Goal: Communication & Community: Answer question/provide support

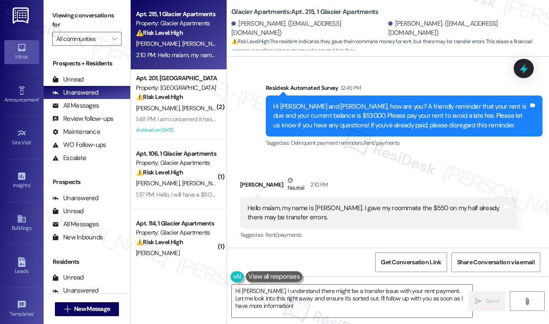
click at [294, 216] on div "Hello ma'am, my name is [PERSON_NAME]. I gave my roommate the $550 on my half a…" at bounding box center [374, 212] width 255 height 19
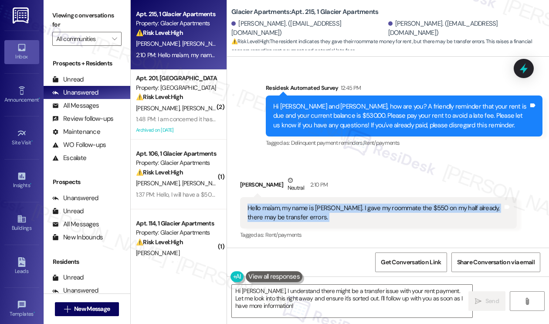
click at [295, 215] on div "Hello ma'am, my name is [PERSON_NAME]. I gave my roommate the $550 on my half a…" at bounding box center [374, 212] width 255 height 19
click at [430, 209] on div "Hello ma'am, my name is [PERSON_NAME]. I gave my roommate the $550 on my half a…" at bounding box center [374, 212] width 255 height 19
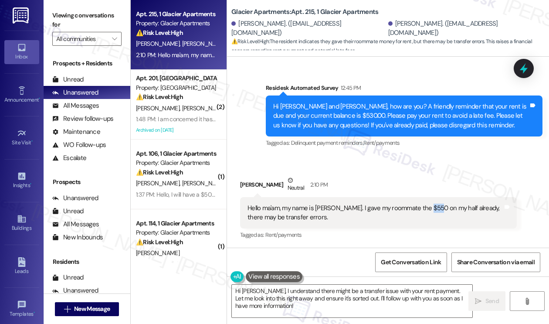
click at [430, 209] on div "Hello ma'am, my name is [PERSON_NAME]. I gave my roommate the $550 on my half a…" at bounding box center [374, 212] width 255 height 19
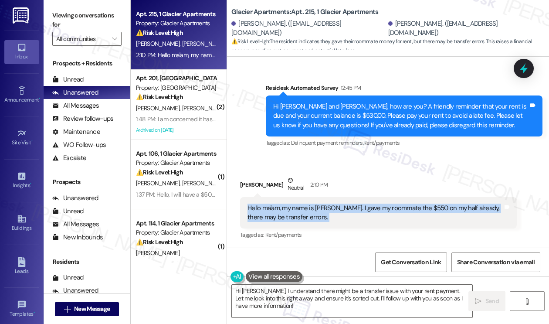
click at [430, 209] on div "Hello ma'am, my name is [PERSON_NAME]. I gave my roommate the $550 on my half a…" at bounding box center [374, 212] width 255 height 19
click at [298, 307] on textarea "Hi Aidan, I understand there might be a transfer issue with your rent payment. …" at bounding box center [352, 300] width 240 height 33
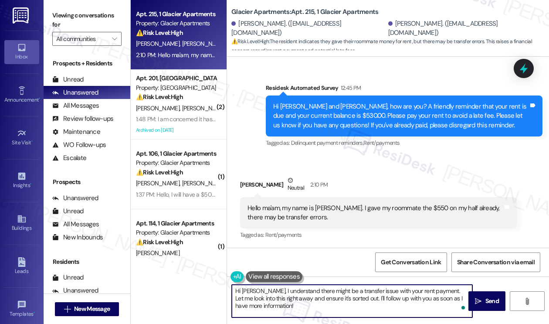
click at [362, 288] on textarea "Hi Aidan, I understand there might be a transfer issue with your rent payment. …" at bounding box center [352, 300] width 240 height 33
click at [322, 306] on textarea "Hi Aidan, I understand there might be a transfer issue with your rent payment. …" at bounding box center [352, 300] width 240 height 33
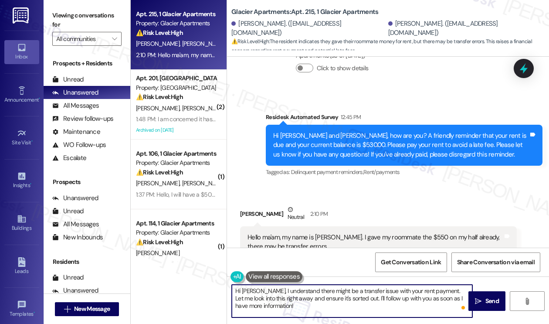
scroll to position [319, 0]
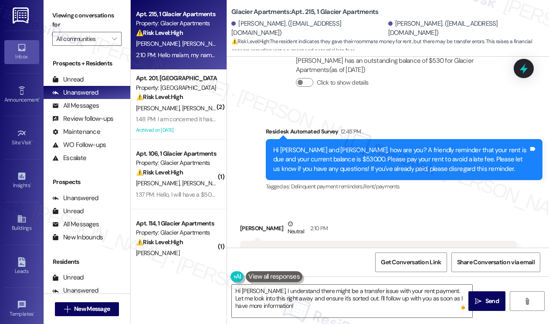
click at [352, 153] on div "Hi [PERSON_NAME] and [PERSON_NAME], how are you? A friendly reminder that your …" at bounding box center [400, 159] width 255 height 28
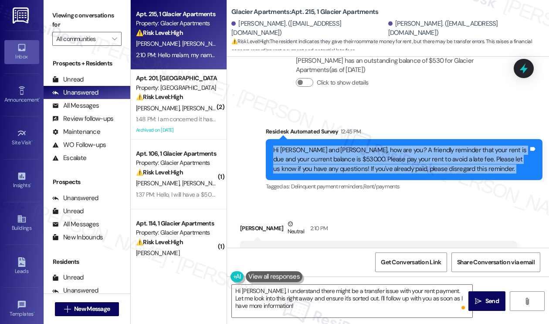
click at [352, 153] on div "Hi [PERSON_NAME] and [PERSON_NAME], how are you? A friendly reminder that your …" at bounding box center [400, 159] width 255 height 28
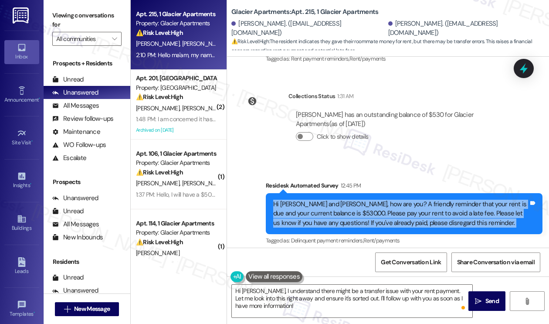
scroll to position [188, 0]
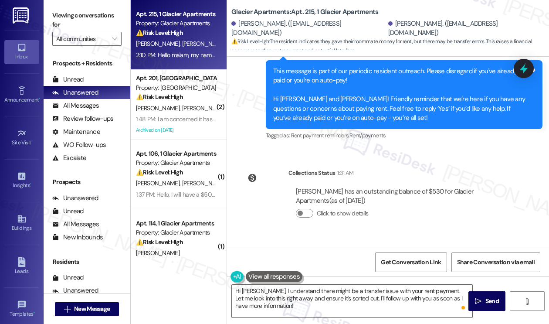
drag, startPoint x: 344, startPoint y: 197, endPoint x: 485, endPoint y: 198, distance: 140.7
click at [485, 198] on div "Brandon Bartlett has an outstanding balance of $530 for Glacier Apartments (as …" at bounding box center [402, 196] width 213 height 19
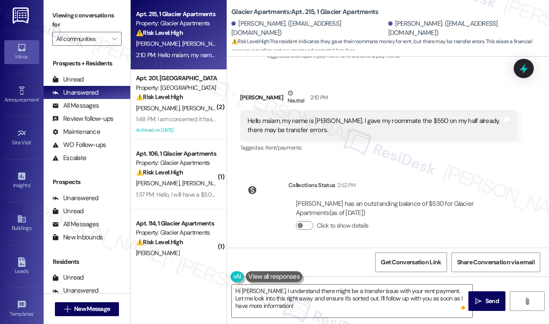
scroll to position [452, 0]
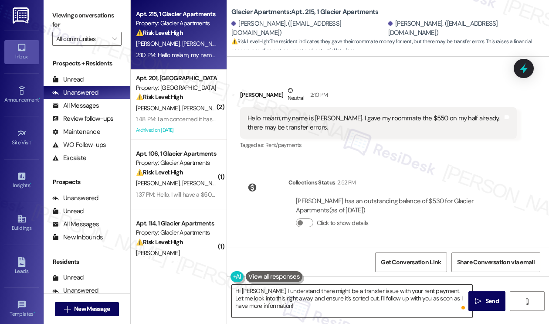
click at [313, 316] on textarea "Hi Aidan, I understand there might be a transfer issue with your rent payment. …" at bounding box center [352, 300] width 240 height 33
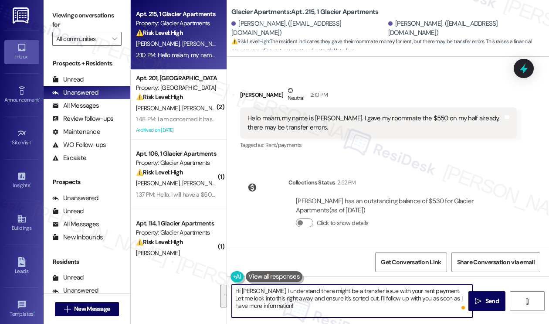
drag, startPoint x: 305, startPoint y: 315, endPoint x: 432, endPoint y: 287, distance: 129.9
click at [432, 287] on textarea "Hi Aidan, I understand there might be a transfer issue with your rent payment. …" at bounding box center [352, 300] width 240 height 33
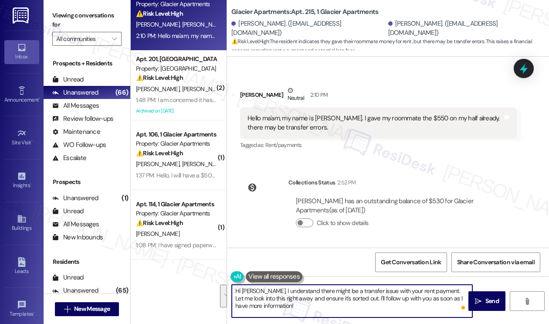
scroll to position [0, 0]
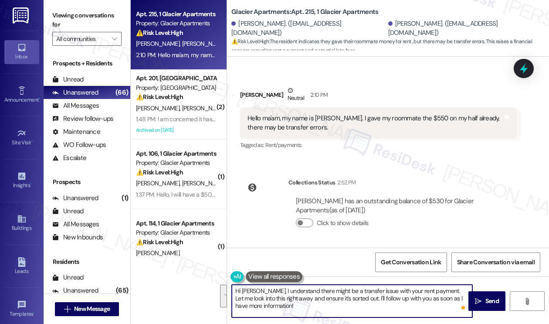
click at [296, 107] on div "Hello ma'am, my name is Aidan. I gave my roommate the $550 on my half already, …" at bounding box center [378, 123] width 277 height 32
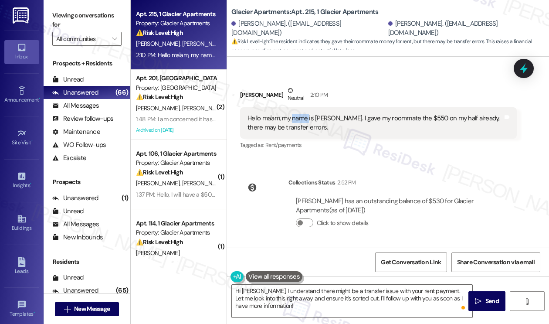
click at [296, 107] on div "Hello ma'am, my name is Aidan. I gave my roommate the $550 on my half already, …" at bounding box center [378, 123] width 277 height 32
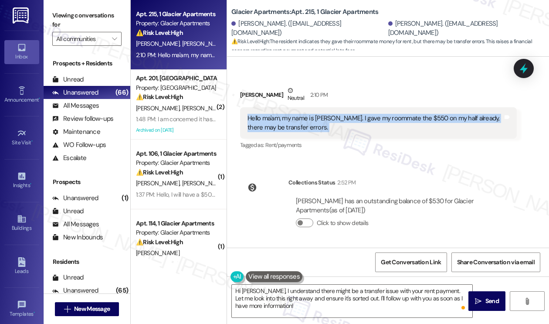
click at [296, 107] on div "Hello ma'am, my name is Aidan. I gave my roommate the $550 on my half already, …" at bounding box center [378, 123] width 277 height 32
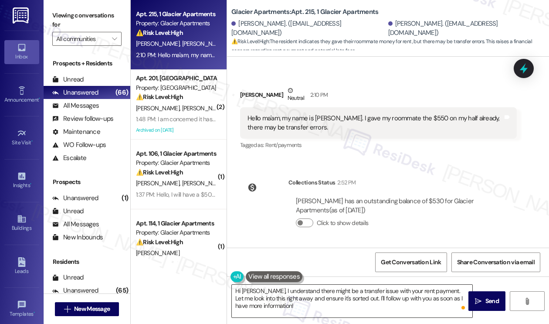
click at [307, 293] on textarea "Hi Aidan, I understand there might be a transfer issue with your rent payment. …" at bounding box center [352, 300] width 240 height 33
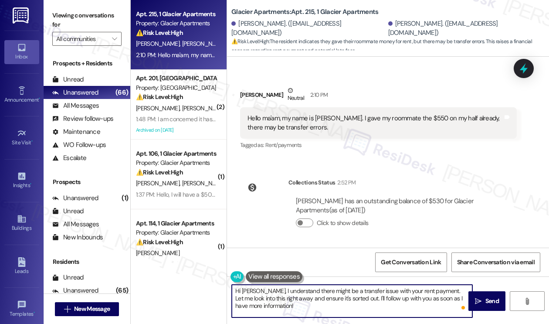
click at [307, 293] on textarea "Hi Aidan, I understand there might be a transfer issue with your rent payment. …" at bounding box center [352, 300] width 240 height 33
click at [315, 303] on textarea "Hi Aidan, I understand there might be a transfer issue with your rent payment. …" at bounding box center [352, 300] width 240 height 33
click at [328, 299] on textarea "Hi Aidan, I understand there might be a transfer issue with your rent payment. …" at bounding box center [352, 300] width 240 height 33
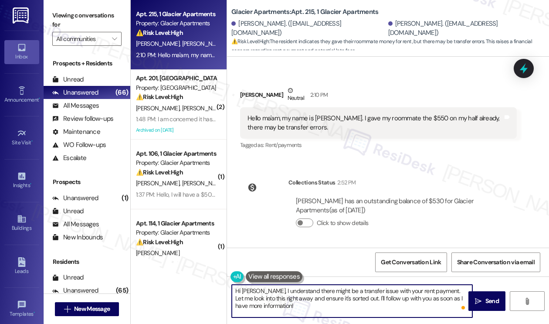
click at [320, 119] on div "Hello ma'am, my name is [PERSON_NAME]. I gave my roommate the $550 on my half a…" at bounding box center [374, 123] width 255 height 19
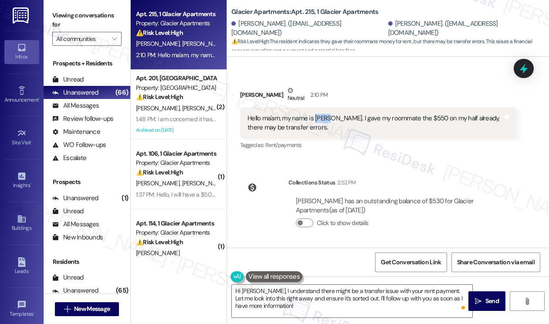
click at [320, 119] on div "Hello ma'am, my name is [PERSON_NAME]. I gave my roommate the $550 on my half a…" at bounding box center [374, 123] width 255 height 19
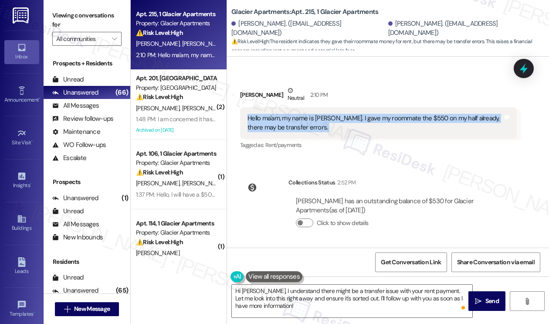
click at [320, 119] on div "Hello ma'am, my name is [PERSON_NAME]. I gave my roommate the $550 on my half a…" at bounding box center [374, 123] width 255 height 19
copy div "Hello ma'am, my name is Aidan. I gave my roommate the $550 on my half already, …"
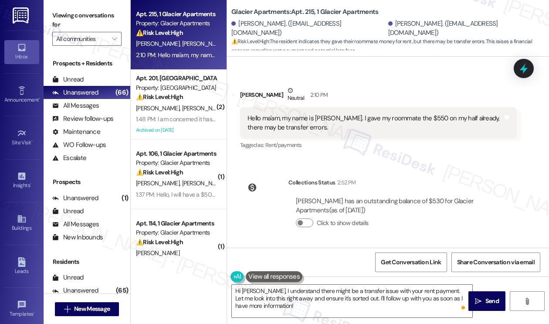
click at [91, 14] on label "Viewing conversations for" at bounding box center [86, 20] width 69 height 23
click at [98, 19] on label "Viewing conversations for" at bounding box center [86, 20] width 69 height 23
drag, startPoint x: 95, startPoint y: 11, endPoint x: 179, endPoint y: 93, distance: 117.3
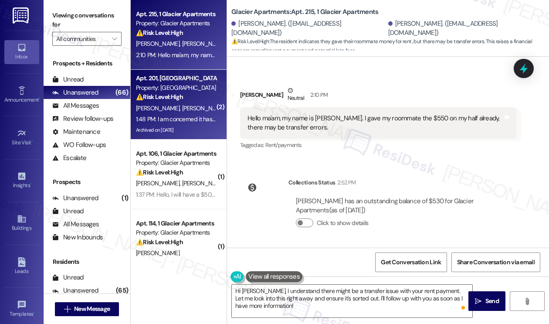
click at [95, 11] on label "Viewing conversations for" at bounding box center [86, 20] width 69 height 23
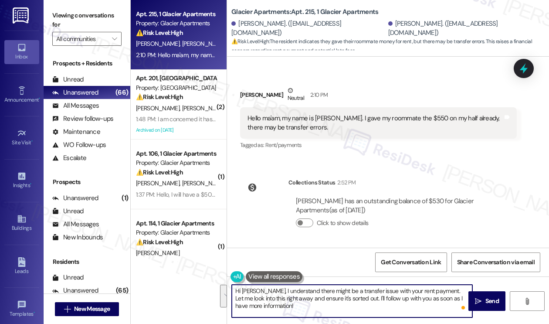
drag, startPoint x: 326, startPoint y: 308, endPoint x: 432, endPoint y: 286, distance: 108.2
click at [432, 286] on textarea "Hi Aidan, I understand there might be a transfer issue with your rent payment. …" at bounding box center [352, 300] width 240 height 33
paste textarea "Do you have a transfer confirmation or receipt from when you sent your $550?"
type textarea "Hi [PERSON_NAME], I understand there might be a transfer issue with your rent p…"
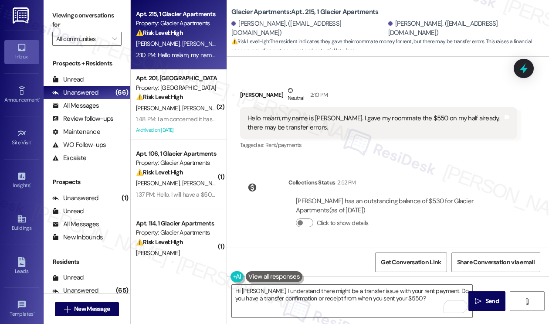
click at [63, 9] on label "Viewing conversations for" at bounding box center [86, 20] width 69 height 23
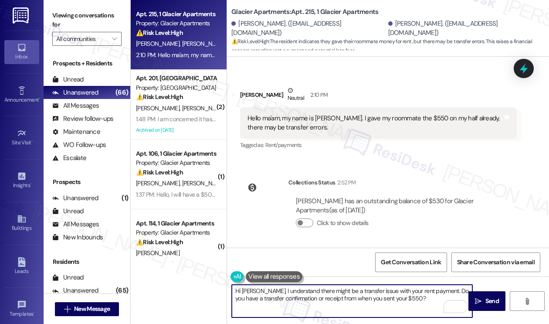
click at [324, 299] on textarea "Hi [PERSON_NAME], I understand there might be a transfer issue with your rent p…" at bounding box center [352, 300] width 240 height 33
click at [432, 301] on textarea "Hi [PERSON_NAME], I understand there might be a transfer issue with your rent p…" at bounding box center [352, 300] width 240 height 33
click at [490, 295] on button " Send" at bounding box center [486, 301] width 37 height 20
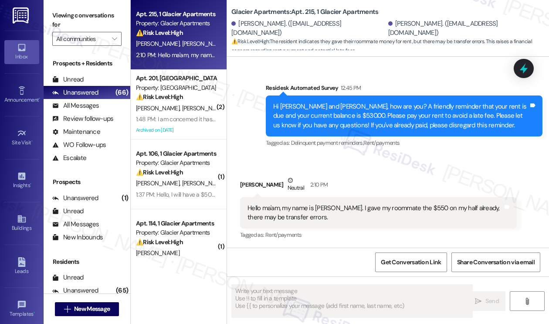
scroll to position [522, 0]
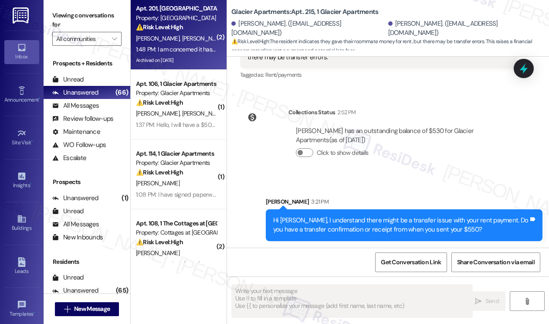
click at [208, 42] on div "A. Magee D. Smith" at bounding box center [176, 38] width 82 height 11
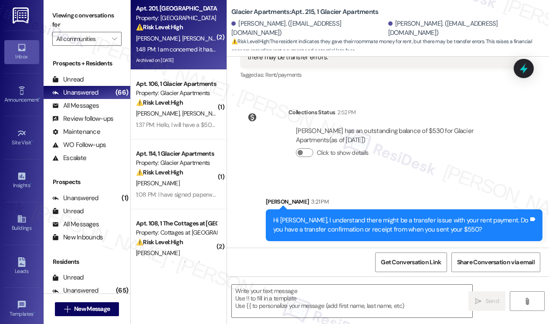
type textarea "Fetching suggested responses. Please feel free to read through the conversation…"
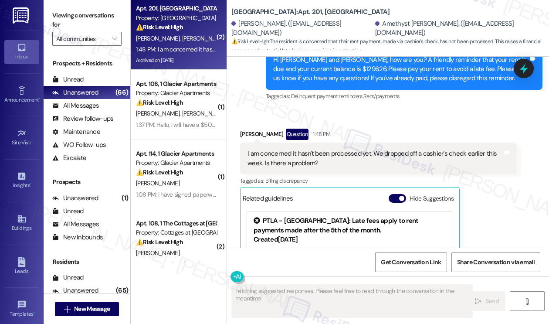
scroll to position [8801, 0]
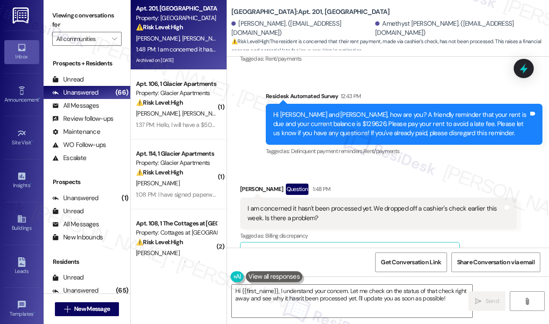
click at [334, 204] on div "I am concerned it hasn't been processed yet. We dropped off a cashier's check e…" at bounding box center [374, 213] width 255 height 19
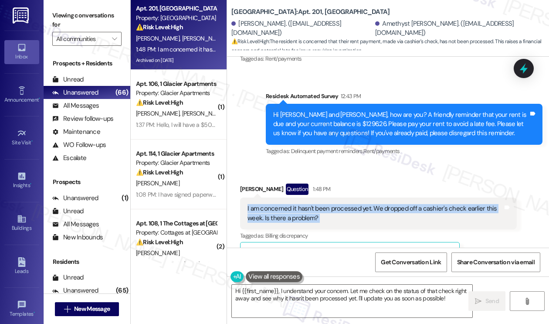
click at [334, 204] on div "I am concerned it hasn't been processed yet. We dropped off a cashier's check e…" at bounding box center [374, 213] width 255 height 19
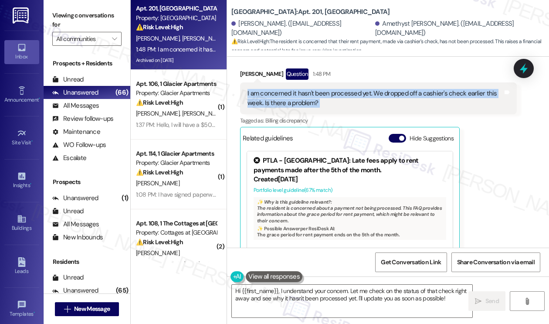
scroll to position [9019, 0]
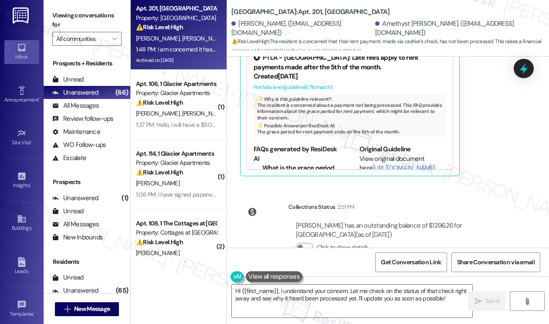
copy div "I am concerned it hasn't been processed yet. We dropped off a cashier's check e…"
click at [249, 299] on textarea "Hi {{first_name}}, I understand your concern. Let me check on the status of tha…" at bounding box center [352, 300] width 240 height 33
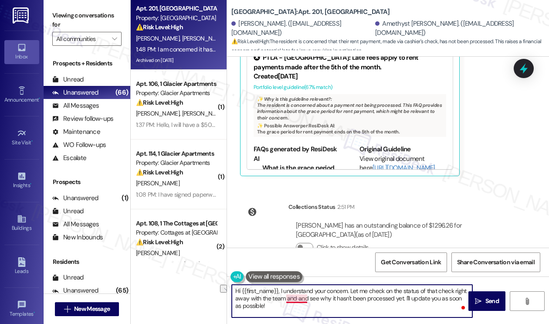
drag, startPoint x: 402, startPoint y: 297, endPoint x: 298, endPoint y: 297, distance: 103.6
click at [298, 297] on textarea "Hi {{first_name}}, I understand your concern. Let me check on the status of tha…" at bounding box center [352, 300] width 240 height 33
click at [402, 298] on textarea "Hi {{first_name}}, I understand your concern. Let me check on the status of tha…" at bounding box center [352, 300] width 240 height 33
drag, startPoint x: 402, startPoint y: 298, endPoint x: 359, endPoint y: 294, distance: 43.3
click at [359, 297] on textarea "Hi {{first_name}}, I understand your concern. Let me check on the status of tha…" at bounding box center [352, 300] width 240 height 33
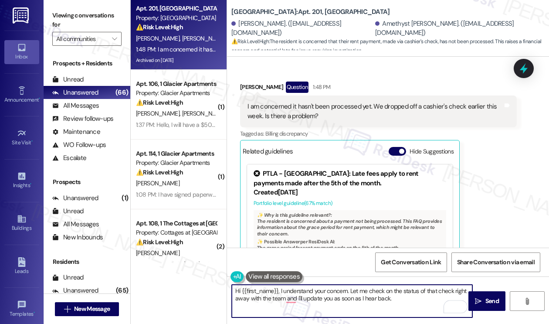
scroll to position [8888, 0]
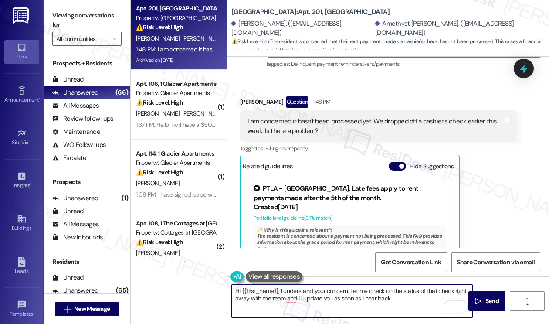
click at [241, 96] on div "Dale Smith Question 1:48 PM" at bounding box center [378, 103] width 277 height 14
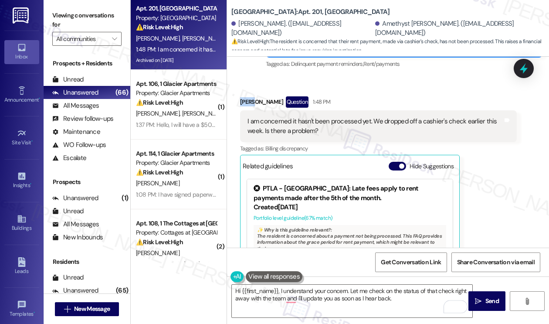
click at [241, 96] on div "Dale Smith Question 1:48 PM" at bounding box center [378, 103] width 277 height 14
copy div "Dale"
click at [241, 290] on textarea "Hi {{first_name}}, I understand your concern. Let me check on the status of tha…" at bounding box center [352, 300] width 240 height 33
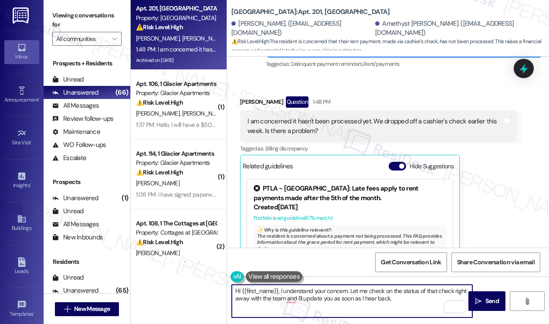
drag, startPoint x: 241, startPoint y: 290, endPoint x: 277, endPoint y: 285, distance: 36.5
click at [277, 285] on textarea "Hi {{first_name}}, I understand your concern. Let me check on the status of tha…" at bounding box center [352, 300] width 240 height 33
paste textarea "Dale"
click at [409, 297] on textarea "Hi Dale, I understand your concern. Let me check on the status of that check ri…" at bounding box center [352, 300] width 240 height 33
type textarea "Hi Dale, I understand your concern. Let me check on the status of that check ri…"
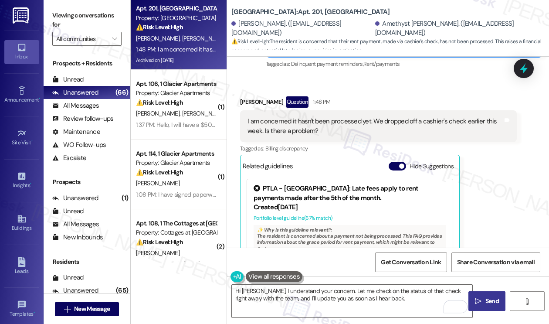
click at [487, 294] on button " Send" at bounding box center [486, 301] width 37 height 20
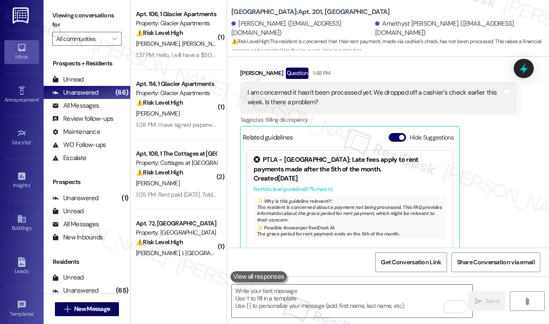
scroll to position [8787, 0]
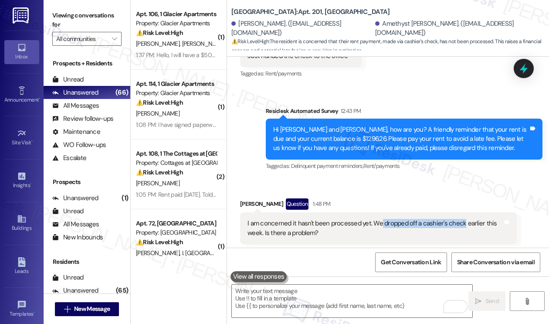
drag, startPoint x: 380, startPoint y: 200, endPoint x: 460, endPoint y: 201, distance: 80.1
click at [460, 219] on div "I am concerned it hasn't been processed yet. We dropped off a cashier's check e…" at bounding box center [374, 228] width 255 height 19
copy div "dropped off a cashier's check"
click at [519, 75] on div at bounding box center [523, 68] width 26 height 25
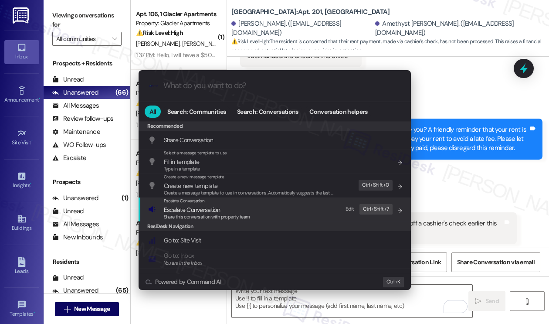
click at [233, 207] on span "Escalate Conversation" at bounding box center [207, 210] width 86 height 10
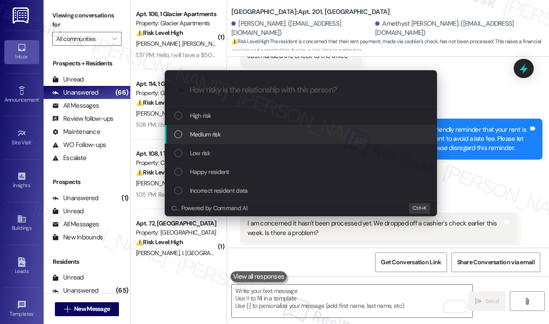
click at [235, 134] on div "Medium risk" at bounding box center [301, 134] width 255 height 10
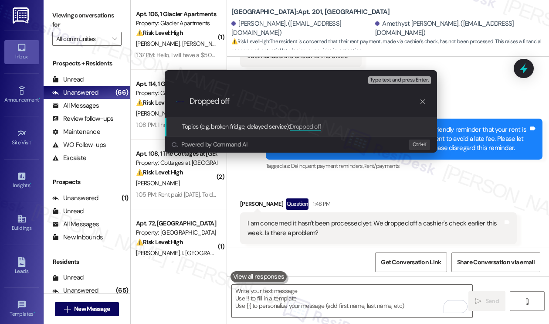
paste input "dropped off a cashier's check"
click at [241, 97] on input "Dropped off dropped off a cashier's check - please confirm payment" at bounding box center [304, 101] width 230 height 9
type input "Dropped off a cashier's check - please confirm payment"
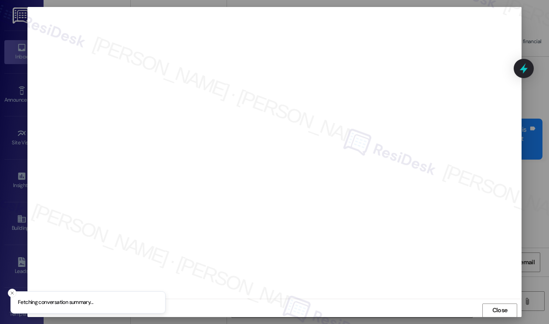
scroll to position [0, 0]
click at [495, 307] on button "Close" at bounding box center [499, 310] width 35 height 14
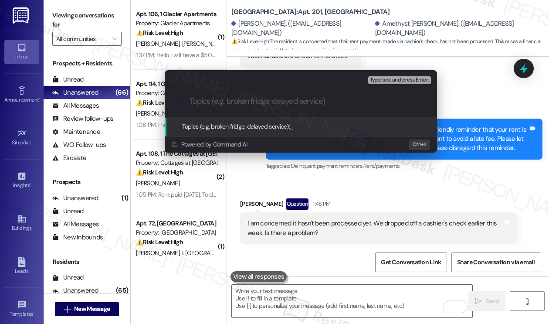
paste input "Dropped off a cashier's check - please confirm payment"
type input "Dropped off a cashier's check - please confirm payment"
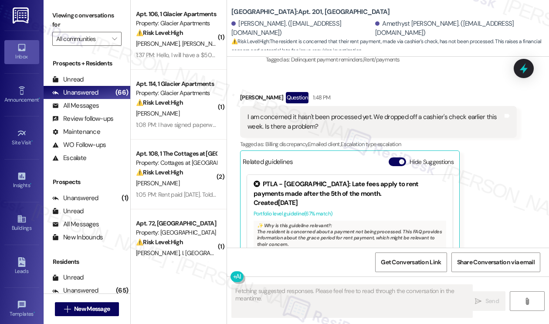
scroll to position [8932, 0]
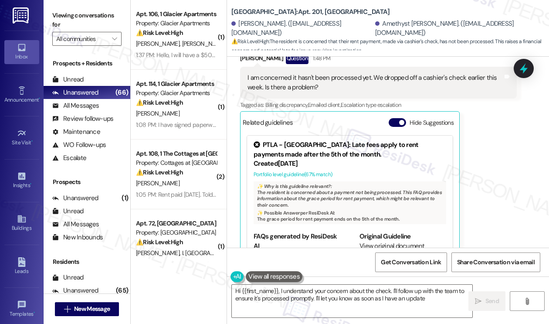
type textarea "Hi {{first_name}}, I understand your concern about the check. I'll follow up wi…"
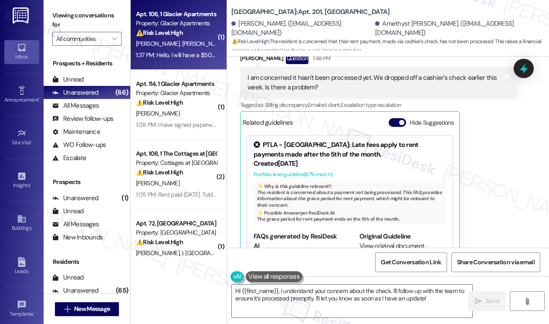
click at [196, 62] on div "Apt. 106, 1 Glacier Apartments Property: Glacier Apartments ⚠️ Risk Level: High…" at bounding box center [179, 35] width 96 height 70
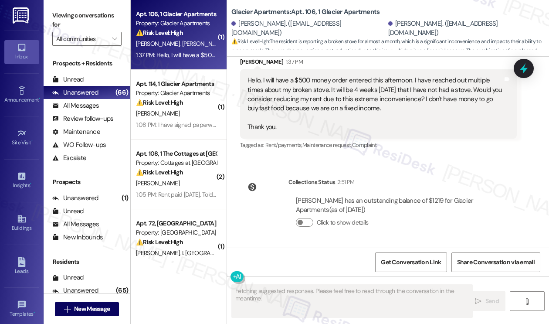
scroll to position [2195, 0]
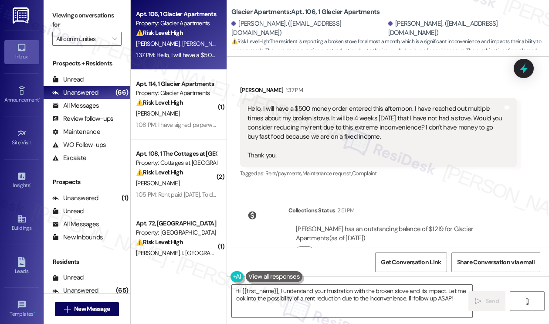
click at [284, 104] on div "Hello, I will have a $500 money order entered this afternoon. I have reached ou…" at bounding box center [374, 132] width 255 height 56
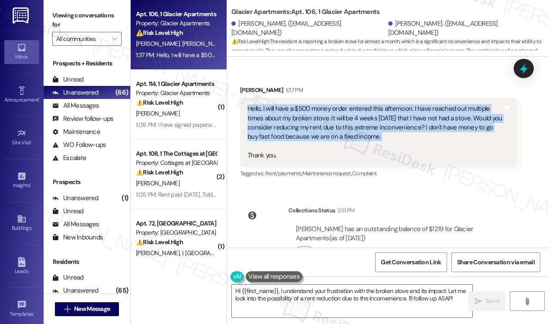
click at [284, 104] on div "Hello, I will have a $500 money order entered this afternoon. I have reached ou…" at bounding box center [374, 132] width 255 height 56
click at [308, 104] on div "Hello, I will have a $500 money order entered this afternoon. I have reached ou…" at bounding box center [374, 132] width 255 height 56
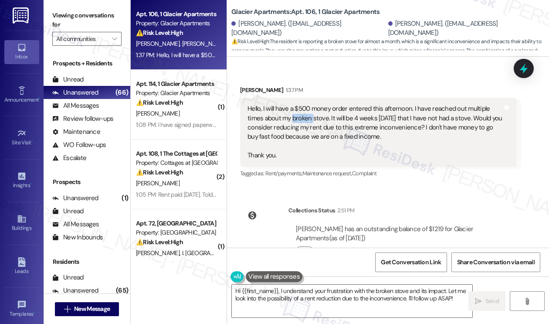
click at [308, 104] on div "Hello, I will have a $500 money order entered this afternoon. I have reached ou…" at bounding box center [374, 132] width 255 height 56
click at [311, 104] on div "Hello, I will have a $500 money order entered this afternoon. I have reached ou…" at bounding box center [374, 132] width 255 height 56
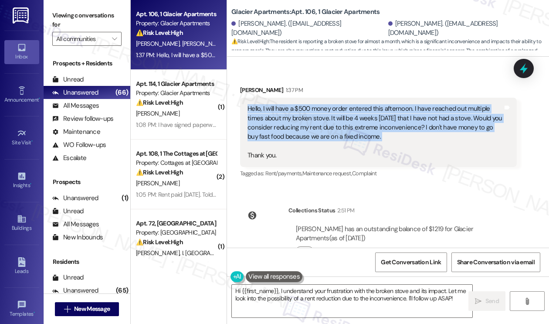
click at [311, 104] on div "Hello, I will have a $500 money order entered this afternoon. I have reached ou…" at bounding box center [374, 132] width 255 height 56
click at [371, 104] on div "Hello, I will have a $500 money order entered this afternoon. I have reached ou…" at bounding box center [374, 132] width 255 height 56
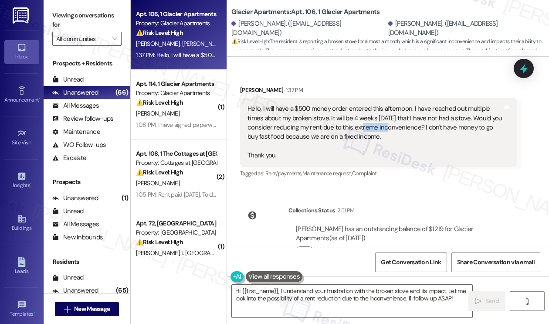
click at [371, 104] on div "Hello, I will have a $500 money order entered this afternoon. I have reached ou…" at bounding box center [374, 132] width 255 height 56
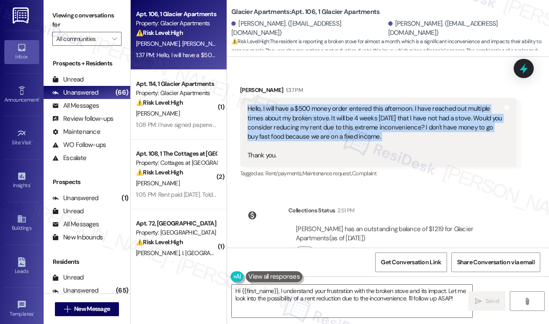
click at [371, 104] on div "Hello, I will have a $500 money order entered this afternoon. I have reached ou…" at bounding box center [374, 132] width 255 height 56
click at [364, 104] on div "Hello, I will have a $500 money order entered this afternoon. I have reached ou…" at bounding box center [374, 132] width 255 height 56
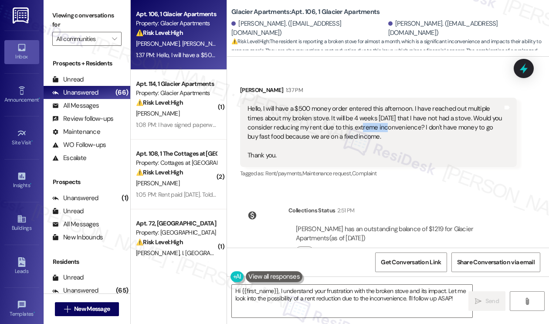
click at [363, 104] on div "Hello, I will have a $500 money order entered this afternoon. I have reached ou…" at bounding box center [374, 132] width 255 height 56
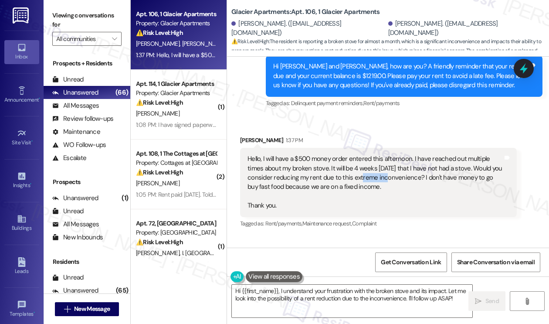
scroll to position [2108, 0]
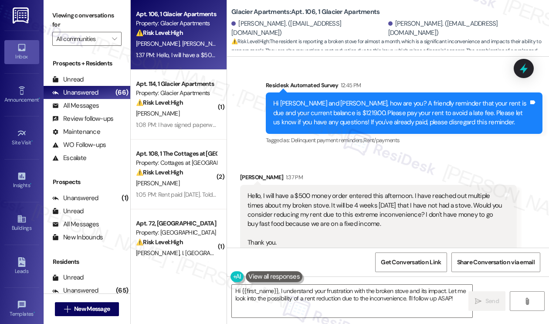
click at [295, 191] on div "Hello, I will have a $500 money order entered this afternoon. I have reached ou…" at bounding box center [374, 219] width 255 height 56
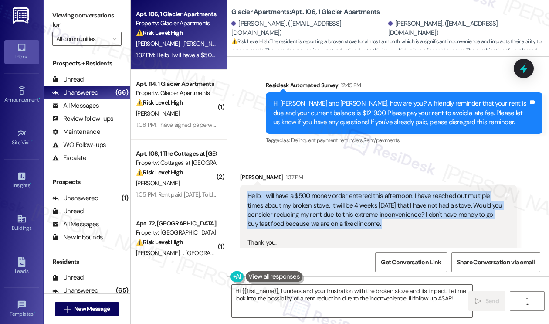
click at [294, 191] on div "Hello, I will have a $500 money order entered this afternoon. I have reached ou…" at bounding box center [374, 219] width 255 height 56
copy div "Hello, I will have a $500 money order entered this afternoon. I have reached ou…"
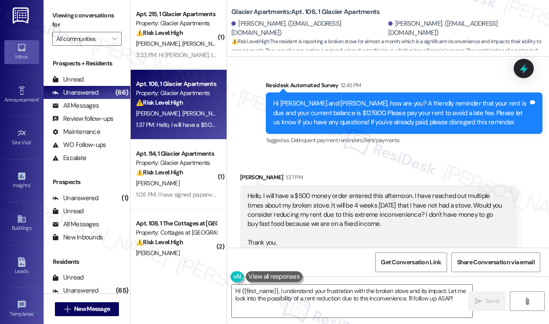
drag, startPoint x: 84, startPoint y: 20, endPoint x: 106, endPoint y: 20, distance: 22.2
click at [84, 20] on label "Viewing conversations for" at bounding box center [86, 20] width 69 height 23
click at [106, 9] on label "Viewing conversations for" at bounding box center [86, 20] width 69 height 23
click at [372, 191] on div "Hello, I will have a $500 money order entered this afternoon. I have reached ou…" at bounding box center [374, 219] width 255 height 56
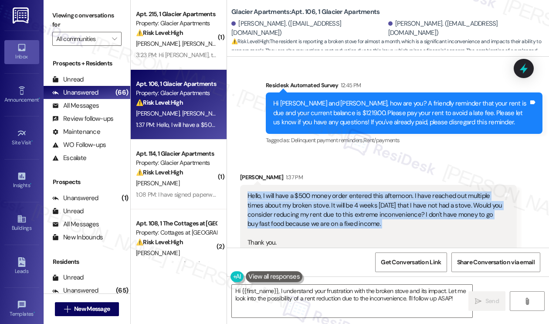
click at [372, 191] on div "Hello, I will have a $500 money order entered this afternoon. I have reached ou…" at bounding box center [374, 219] width 255 height 56
click at [342, 292] on textarea "Hi {{first_name}}, I understand your frustration with the broken stove and its …" at bounding box center [352, 300] width 240 height 33
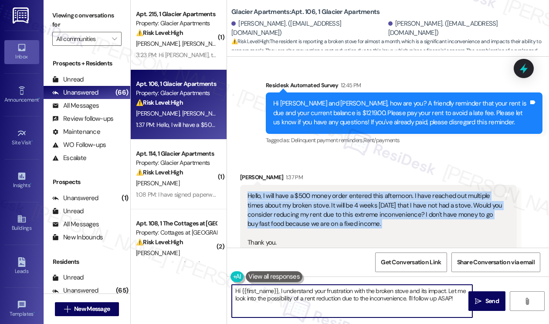
click at [342, 292] on textarea "Hi {{first_name}}, I understand your frustration with the broken stove and its …" at bounding box center [352, 300] width 240 height 33
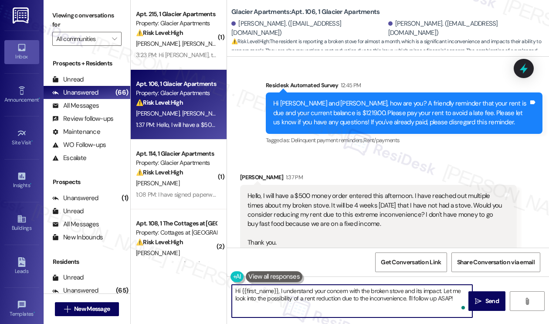
click at [395, 296] on textarea "Hi {{first_name}}, I understand your concern with the broken stove and its impa…" at bounding box center [352, 300] width 240 height 33
drag, startPoint x: 395, startPoint y: 296, endPoint x: 403, endPoint y: 295, distance: 7.9
click at [395, 296] on textarea "Hi {{first_name}}, I understand your concern with the broken stove and its impa…" at bounding box center [352, 300] width 240 height 33
click at [441, 300] on textarea "Hi {{first_name}}, I understand your concern with the broken stove and its impa…" at bounding box center [352, 300] width 240 height 33
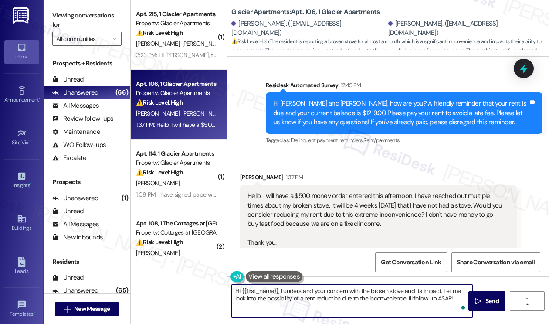
type textarea "Hi {{first_name}}, I understand your concern with the broken stove and its impa…"
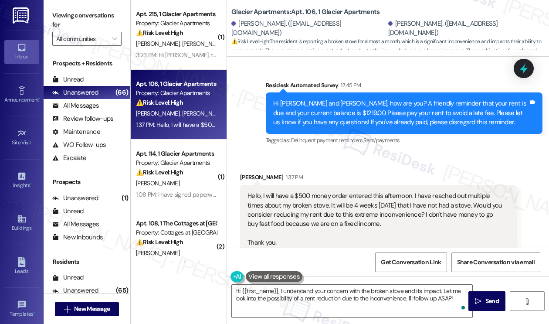
click at [385, 191] on div "Hello, I will have a $500 money order entered this afternoon. I have reached ou…" at bounding box center [374, 219] width 255 height 56
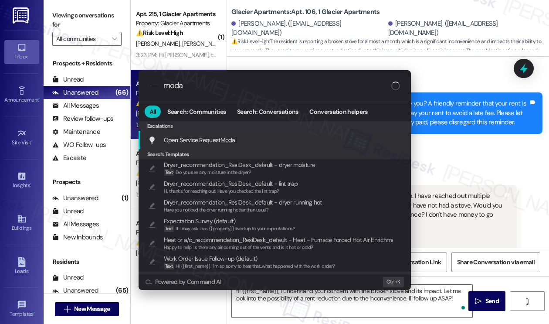
type input "modal"
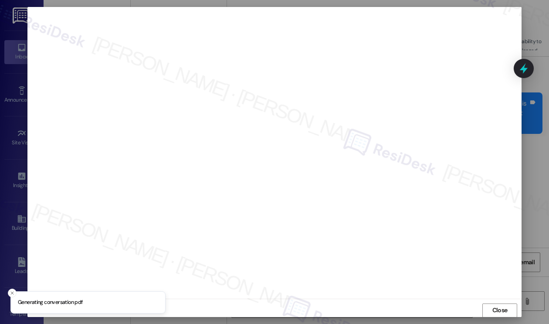
scroll to position [0, 0]
click at [501, 311] on span "Close" at bounding box center [499, 309] width 15 height 9
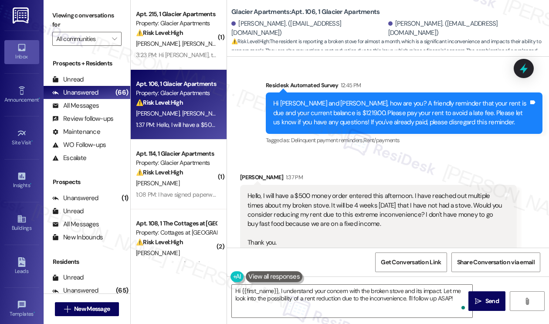
drag, startPoint x: 81, startPoint y: 20, endPoint x: 114, endPoint y: 46, distance: 42.4
click at [81, 20] on label "Viewing conversations for" at bounding box center [86, 20] width 69 height 23
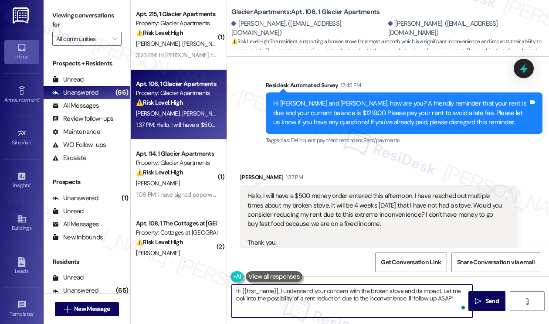
click at [370, 291] on textarea "Hi {{first_name}}, I understand your concern with the broken stove and its impa…" at bounding box center [352, 300] width 240 height 33
click at [422, 306] on textarea "Hi {{first_name}}, I understand your concern with the broken stove and its impa…" at bounding box center [352, 300] width 240 height 33
drag, startPoint x: 458, startPoint y: 300, endPoint x: 280, endPoint y: 290, distance: 178.0
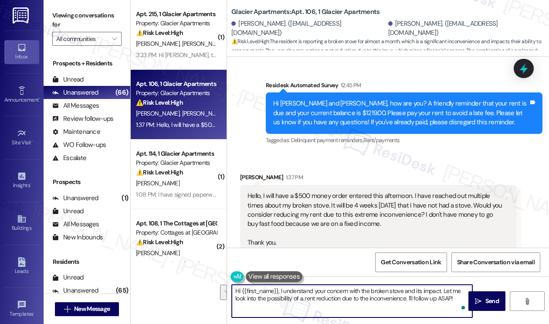
click at [280, 290] on textarea "Hi {{first_name}}, I understand your concern with the broken stove and its impa…" at bounding box center [352, 300] width 240 height 33
paste textarea "Thank you for reaching out and for sharing your concerns. I’m very sorry to hea…"
click at [280, 290] on textarea "Hi {{first_name}}, Thank you for reaching out and for sharing your concerns. I’…" at bounding box center [352, 300] width 240 height 33
click at [249, 172] on div "Kelsey Jones 1:37 PM" at bounding box center [378, 178] width 277 height 12
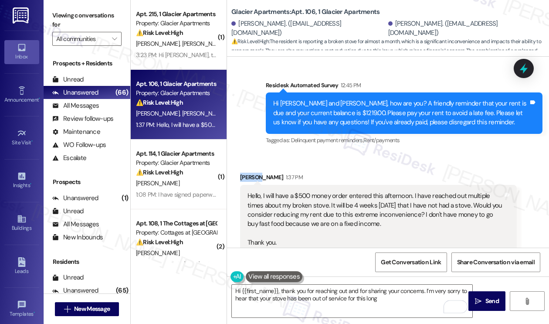
click at [249, 172] on div "Kelsey Jones 1:37 PM" at bounding box center [378, 178] width 277 height 12
copy div "Kelsey"
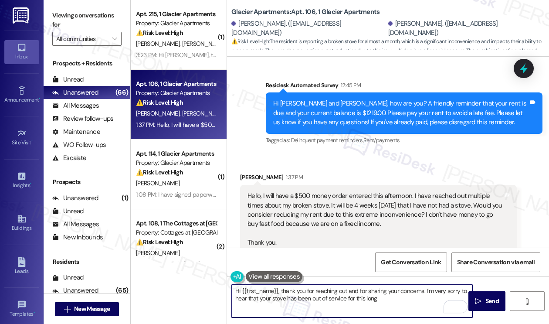
drag, startPoint x: 278, startPoint y: 291, endPoint x: 242, endPoint y: 288, distance: 35.8
click at [242, 288] on textarea "Hi {{first_name}}, thank you for reaching out and for sharing your concerns. I’…" at bounding box center [352, 300] width 240 height 33
paste textarea "Kelsey"
click at [415, 298] on textarea "Hi Kelsey, thank you for reaching out and for sharing your concerns. I’m very s…" at bounding box center [352, 300] width 240 height 33
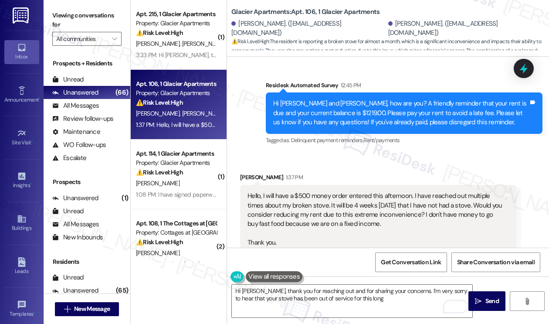
click at [100, 16] on label "Viewing conversations for" at bounding box center [86, 20] width 69 height 23
click at [383, 301] on textarea "Hi Kelsey, thank you for reaching out and for sharing your concerns. I’m very s…" at bounding box center [352, 300] width 240 height 33
click at [107, 20] on label "Viewing conversations for" at bounding box center [86, 20] width 69 height 23
click at [335, 309] on textarea "Hi Kelsey, thank you for reaching out and for sharing your concerns. I’m very s…" at bounding box center [352, 300] width 240 height 33
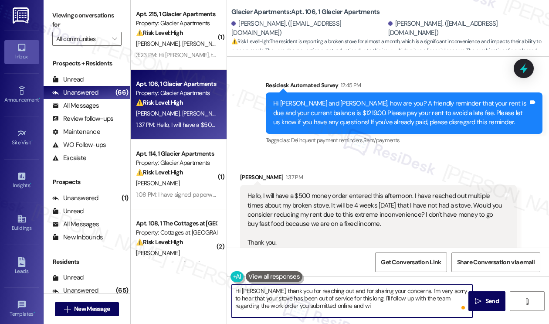
click at [327, 305] on textarea "Hi Kelsey, thank you for reaching out and for sharing your concerns. I’m very s…" at bounding box center [352, 300] width 240 height 33
click at [334, 305] on textarea "Hi Kelsey, thank you for reaching out and for sharing your concerns. I’m very s…" at bounding box center [352, 300] width 240 height 33
paste textarea "your request for a rent adjustment. Once I have more information, I’ll follow u…"
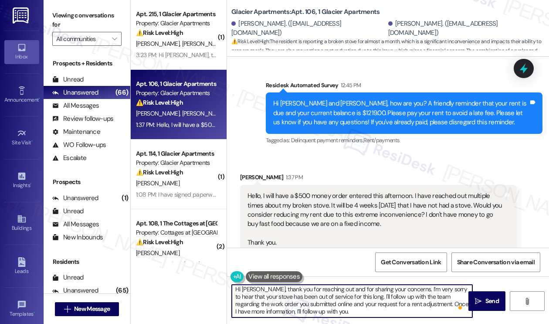
scroll to position [2, 0]
click at [359, 298] on textarea "Hi [PERSON_NAME], thank you for reaching out and for sharing your concerns. I’m…" at bounding box center [352, 300] width 240 height 33
type textarea "Hi [PERSON_NAME], thank you for reaching out and for sharing your concerns. I’m…"
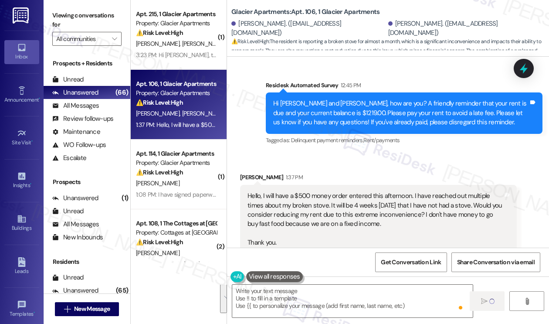
scroll to position [0, 0]
drag, startPoint x: 96, startPoint y: 6, endPoint x: 101, endPoint y: 10, distance: 6.9
click at [96, 6] on div "Viewing conversations for All communities " at bounding box center [87, 27] width 87 height 54
click at [369, 191] on div "Hello, I will have a $500 money order entered this afternoon. I have reached ou…" at bounding box center [374, 219] width 255 height 56
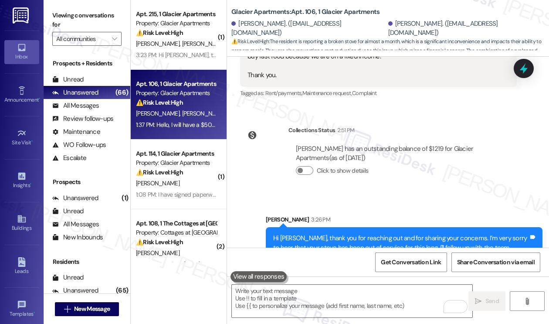
scroll to position [2284, 0]
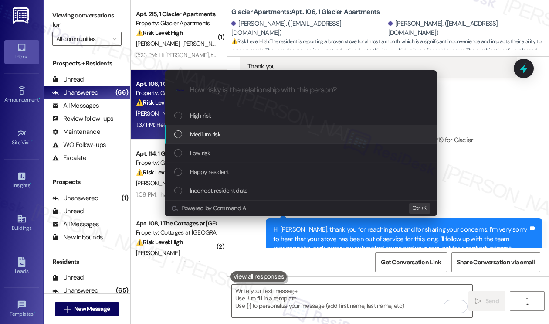
drag, startPoint x: 195, startPoint y: 135, endPoint x: 203, endPoint y: 132, distance: 8.2
click at [195, 136] on span "Medium risk" at bounding box center [205, 134] width 30 height 10
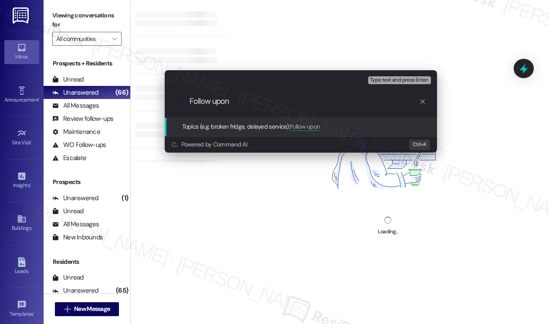
type input "Follow upon"
click at [332, 34] on div "Escalate Conversation Medium risk Topics (e.g. broken fridge, delayed service) …" at bounding box center [274, 162] width 549 height 324
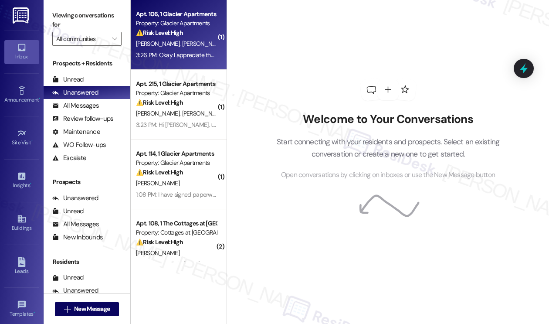
click at [159, 50] on div "3:26 PM: Okay I appreciate that. Thank you 3:26 PM: Okay I appreciate that. Tha…" at bounding box center [176, 55] width 82 height 11
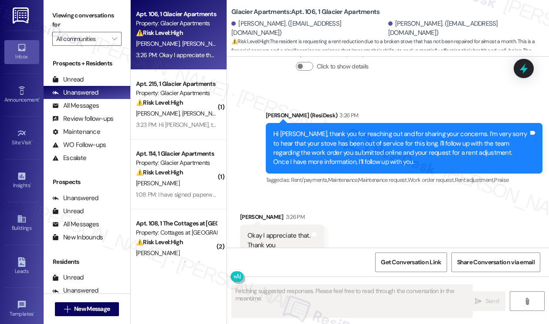
scroll to position [2380, 0]
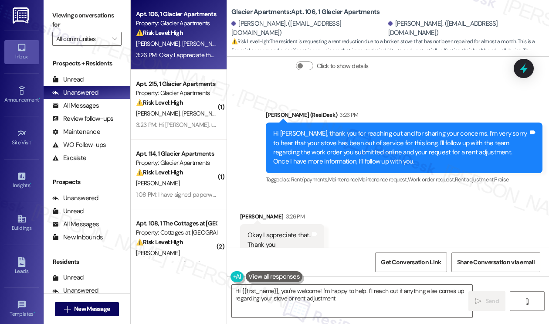
type textarea "Hi {{first_name}}, you're welcome! I'm happy to help. I'll reach out if anythin…"
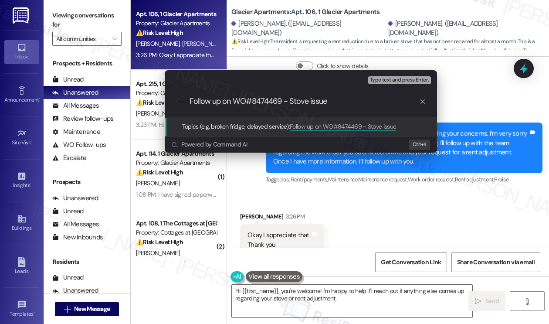
click at [364, 106] on div ".cls-1{fill:#0a055f;}.cls-2{fill:#0cc4c4;} resideskLogoBlueOrange Follow up on …" at bounding box center [301, 101] width 272 height 31
click at [327, 101] on input "Follow up on WO#8474469 - Stove issue" at bounding box center [304, 101] width 230 height 9
paste input "and Rent Adjustment Request"
type input "Follow up on WO#8474469 - Stove issue and Rent Adjustment Request"
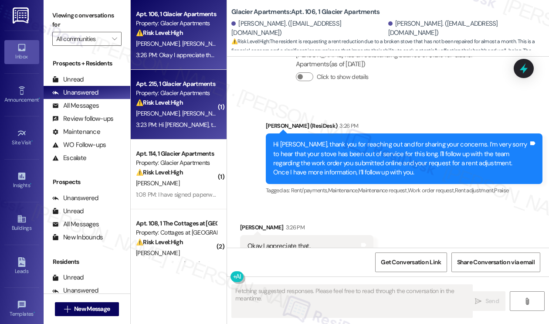
scroll to position [2379, 0]
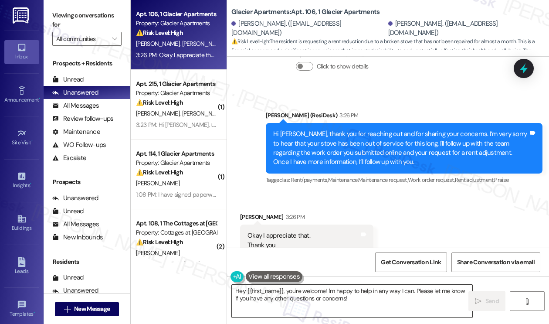
click at [279, 288] on textarea "Hey {{first_name}}, you're welcome! I'm happy to help in any way I can. Please …" at bounding box center [352, 300] width 240 height 33
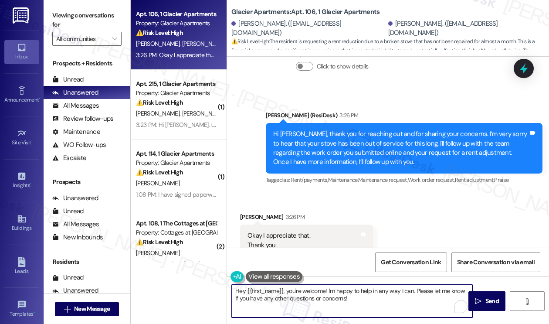
click at [279, 288] on textarea "Hey {{first_name}}, you're welcome! I'm happy to help in any way I can. Please …" at bounding box center [352, 300] width 240 height 33
click at [297, 287] on textarea "Hey {{first_name}}, you're welcome! I'm happy to help in any way I can. Please …" at bounding box center [352, 300] width 240 height 33
click at [286, 292] on textarea "Hey {{first_name}}, you're welcome! I'm happy to help in any way I can. Please …" at bounding box center [352, 300] width 240 height 33
drag, startPoint x: 289, startPoint y: 292, endPoint x: 223, endPoint y: 289, distance: 66.3
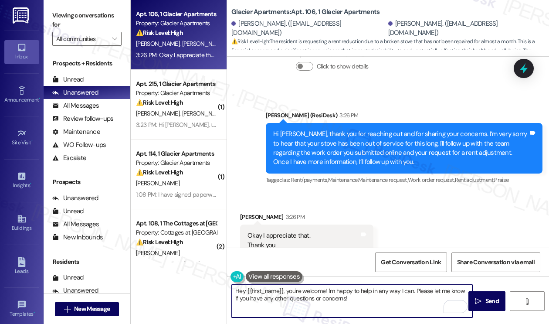
click at [223, 289] on div "Apt. 106, 1 Glacier Apartments Property: Glacier Apartments ⚠️ Risk Level: High…" at bounding box center [340, 162] width 418 height 324
drag, startPoint x: 363, startPoint y: 290, endPoint x: 279, endPoint y: 291, distance: 84.1
click at [279, 291] on textarea "You're welcome! I'm happy to help in any way I can. Please let me know if you h…" at bounding box center [352, 300] width 240 height 33
drag, startPoint x: 445, startPoint y: 294, endPoint x: 439, endPoint y: 290, distance: 6.6
click at [445, 293] on textarea "You're welcome! Please let me know if you have any other questions or concerns!" at bounding box center [352, 300] width 240 height 33
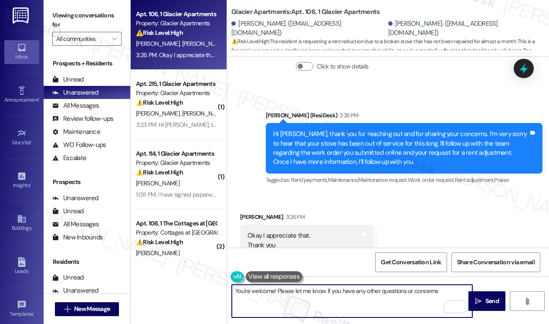
type textarea "You're welcome! Please let me know if you have any other questions or concerns."
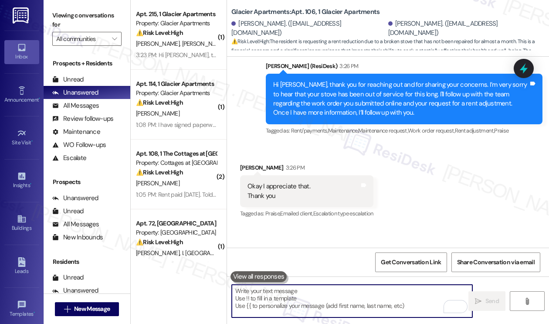
scroll to position [2440, 0]
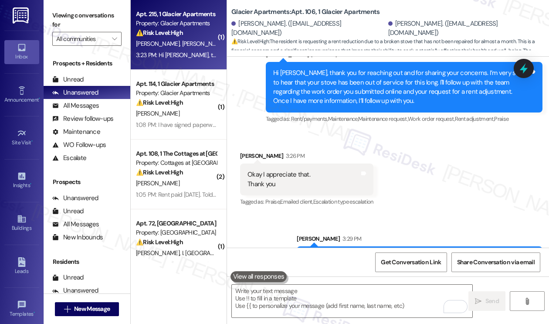
click at [182, 41] on span "[PERSON_NAME]" at bounding box center [204, 44] width 44 height 8
type textarea "Fetching suggested responses. Please feel free to read through the conversation…"
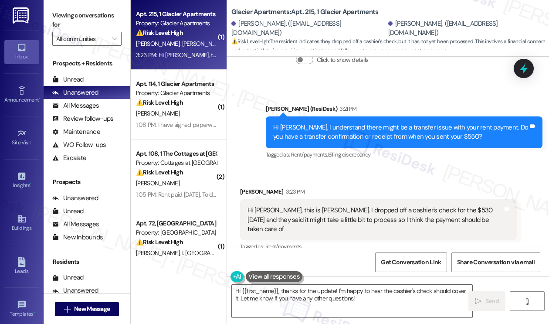
scroll to position [618, 0]
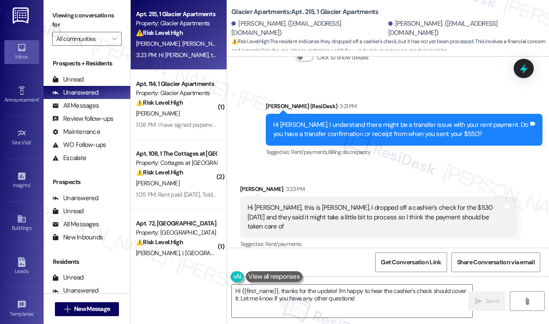
click at [294, 204] on div "Hi [PERSON_NAME], this is [PERSON_NAME]. I dropped off a cashier's check for th…" at bounding box center [374, 217] width 255 height 28
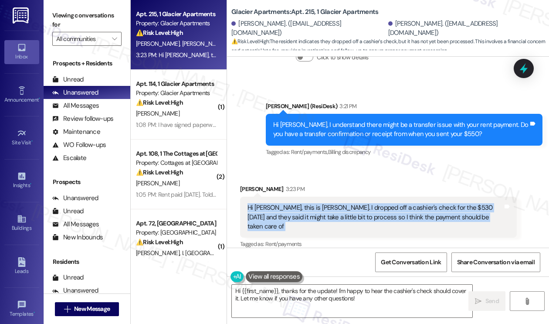
click at [294, 204] on div "Hi [PERSON_NAME], this is [PERSON_NAME]. I dropped off a cashier's check for th…" at bounding box center [374, 217] width 255 height 28
click at [408, 205] on div "Hi [PERSON_NAME], this is [PERSON_NAME]. I dropped off a cashier's check for th…" at bounding box center [374, 217] width 255 height 28
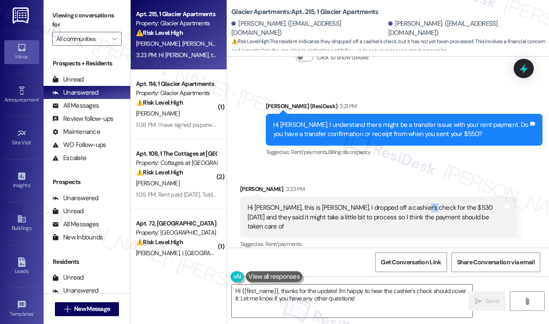
click at [408, 205] on div "Hi [PERSON_NAME], this is [PERSON_NAME]. I dropped off a cashier's check for th…" at bounding box center [374, 217] width 255 height 28
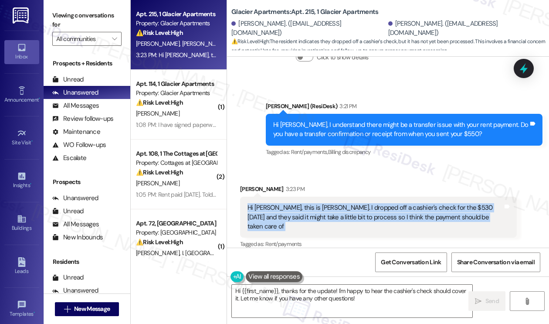
click at [408, 205] on div "Hi [PERSON_NAME], this is [PERSON_NAME]. I dropped off a cashier's check for th…" at bounding box center [374, 217] width 255 height 28
click at [333, 217] on div "Hi [PERSON_NAME], this is [PERSON_NAME]. I dropped off a cashier's check for th…" at bounding box center [374, 217] width 255 height 28
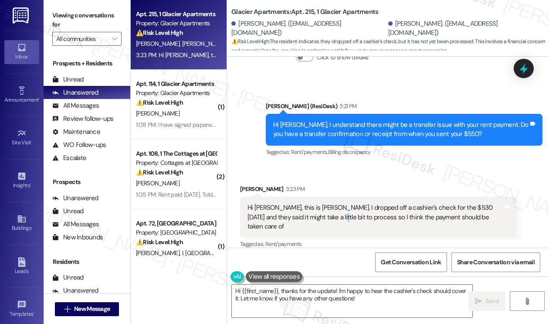
click at [333, 217] on div "Hi [PERSON_NAME], this is [PERSON_NAME]. I dropped off a cashier's check for th…" at bounding box center [374, 217] width 255 height 28
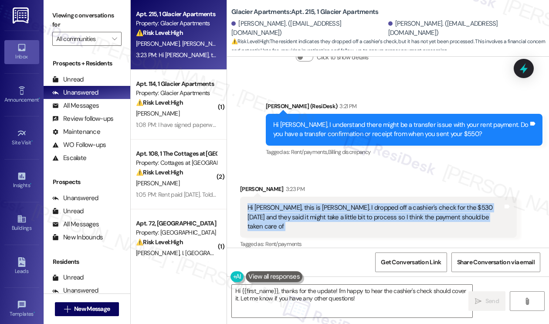
click at [333, 217] on div "Hi [PERSON_NAME], this is [PERSON_NAME]. I dropped off a cashier's check for th…" at bounding box center [374, 217] width 255 height 28
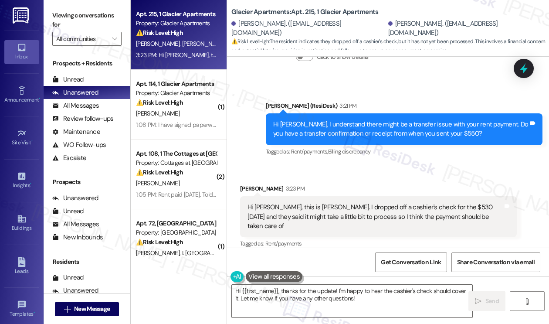
click at [256, 186] on div "[PERSON_NAME] 3:23 PM" at bounding box center [378, 190] width 277 height 12
copy div "[PERSON_NAME]"
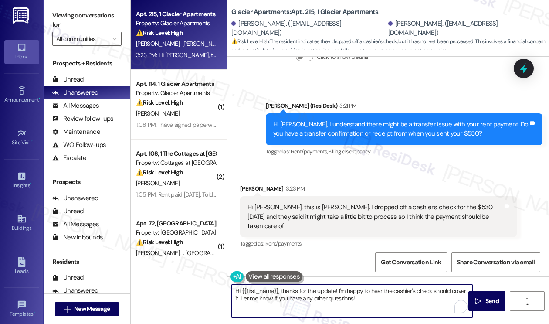
drag, startPoint x: 241, startPoint y: 291, endPoint x: 279, endPoint y: 284, distance: 38.3
click at [279, 284] on div "Hi {{first_name}}, thanks for the update! I'm happy to hear the cashier's check…" at bounding box center [388, 308] width 322 height 65
paste textarea "[PERSON_NAME]"
drag, startPoint x: 322, startPoint y: 290, endPoint x: 455, endPoint y: 286, distance: 132.5
click at [455, 286] on textarea "Hi [PERSON_NAME], thanks for the update! I'm happy to hear the cashier's check …" at bounding box center [352, 300] width 240 height 33
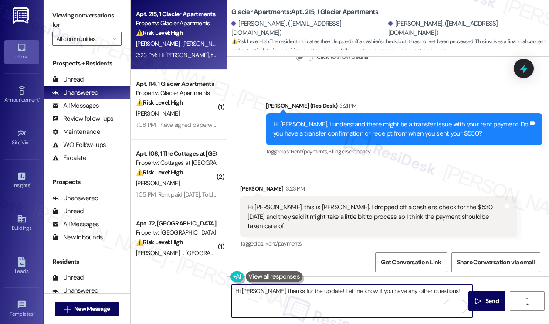
drag, startPoint x: 448, startPoint y: 294, endPoint x: 437, endPoint y: 292, distance: 11.0
click at [437, 292] on textarea "Hi [PERSON_NAME], thanks for the update! Let me know if you have any other ques…" at bounding box center [352, 300] width 240 height 33
click at [321, 290] on textarea "Hi [PERSON_NAME], thanks for the update! Let me know if you have any other ques…" at bounding box center [352, 300] width 240 height 33
type textarea "Fetching suggested responses. Please feel free to read through the conversation…"
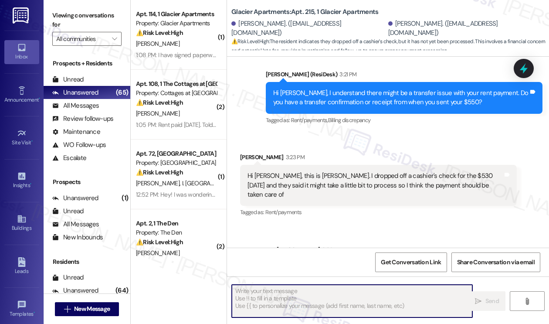
scroll to position [679, 0]
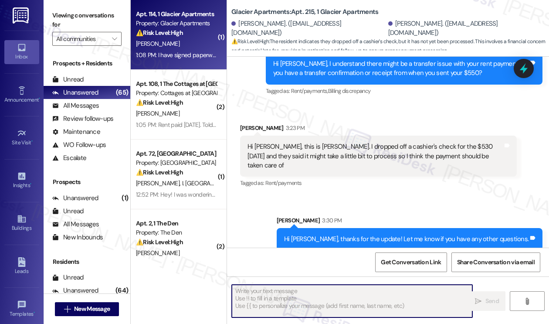
click at [195, 44] on div "[PERSON_NAME]" at bounding box center [176, 43] width 82 height 11
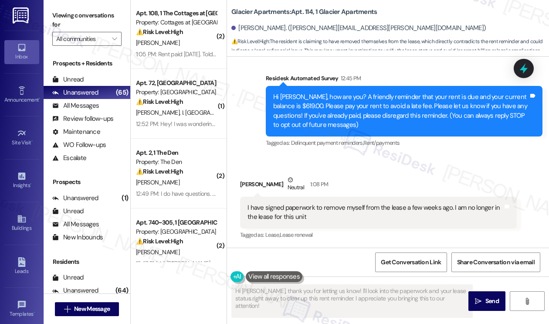
scroll to position [0, 0]
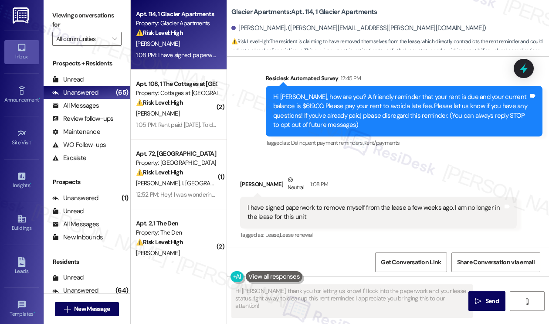
click at [337, 217] on div "I have signed paperwork to remove myself from the lease a few weeks ago. I am n…" at bounding box center [374, 212] width 255 height 19
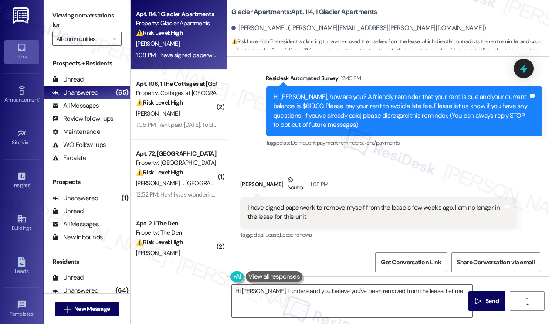
click at [341, 212] on div "I have signed paperwork to remove myself from the lease a few weeks ago. I am n…" at bounding box center [374, 212] width 255 height 19
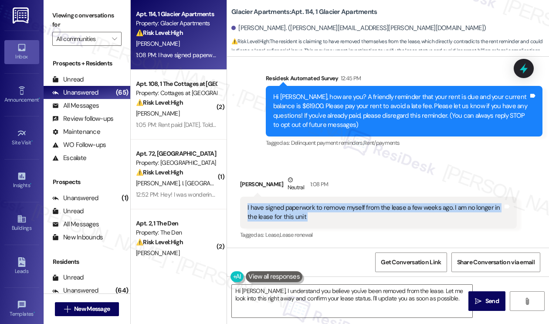
click at [341, 212] on div "I have signed paperwork to remove myself from the lease a few weeks ago. I am n…" at bounding box center [374, 212] width 255 height 19
click at [279, 211] on div "I have signed paperwork to remove myself from the lease a few weeks ago. I am n…" at bounding box center [374, 212] width 255 height 19
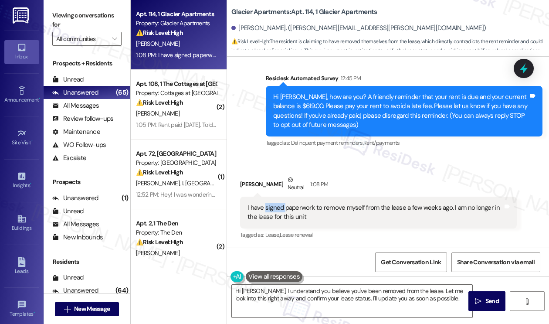
click at [279, 211] on div "I have signed paperwork to remove myself from the lease a few weeks ago. I am n…" at bounding box center [374, 212] width 255 height 19
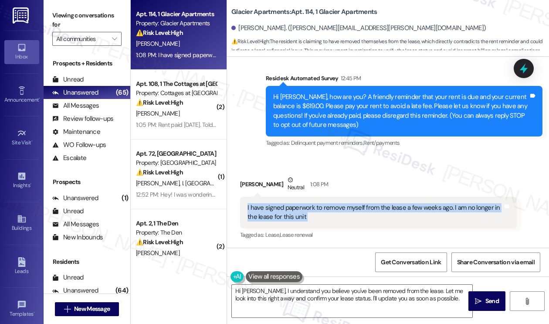
click at [279, 211] on div "I have signed paperwork to remove myself from the lease a few weeks ago. I am n…" at bounding box center [374, 212] width 255 height 19
click at [297, 297] on textarea "Hi [PERSON_NAME], I understand you believe you've been removed from the lease. …" at bounding box center [352, 300] width 240 height 33
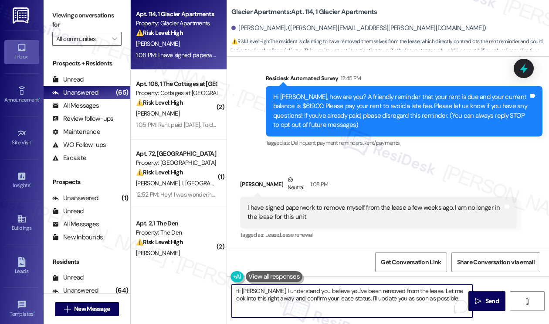
click at [334, 286] on textarea "Hi [PERSON_NAME], I understand you believe you've been removed from the lease. …" at bounding box center [352, 300] width 240 height 33
click at [392, 294] on textarea "Hi [PERSON_NAME], I understand you believe you've been removed from the lease. …" at bounding box center [352, 300] width 240 height 33
click at [322, 209] on div "I have signed paperwork to remove myself from the lease a few weeks ago. I am n…" at bounding box center [374, 212] width 255 height 19
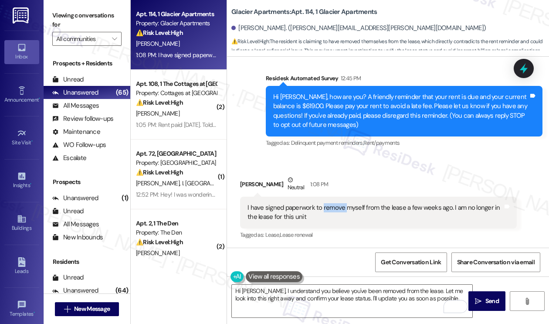
click at [322, 209] on div "I have signed paperwork to remove myself from the lease a few weeks ago. I am n…" at bounding box center [374, 212] width 255 height 19
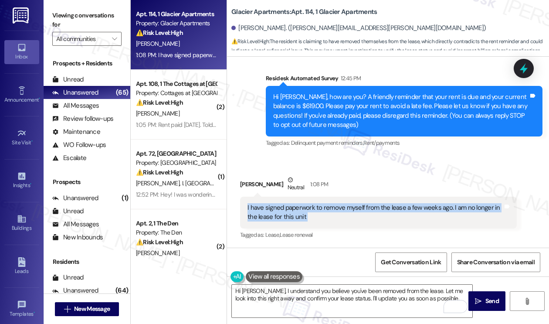
click at [322, 209] on div "I have signed paperwork to remove myself from the lease a few weeks ago. I am n…" at bounding box center [374, 212] width 255 height 19
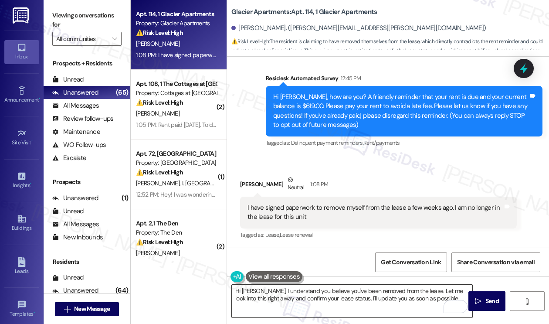
click at [265, 290] on textarea "Hi [PERSON_NAME], I understand you believe you've been removed from the lease. …" at bounding box center [352, 300] width 240 height 33
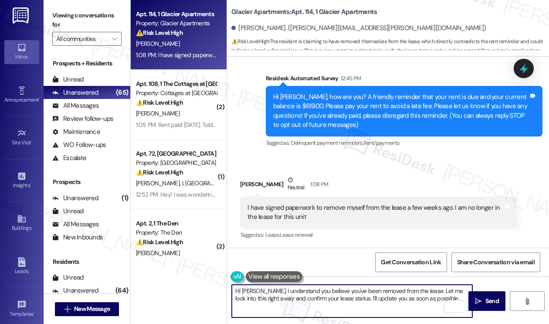
click at [265, 290] on textarea "Hi [PERSON_NAME], I understand you believe you've been removed from the lease. …" at bounding box center [352, 300] width 240 height 33
click at [308, 293] on textarea "Hi [PERSON_NAME], I understand you believe you've been removed from the lease. …" at bounding box center [352, 300] width 240 height 33
drag, startPoint x: 300, startPoint y: 291, endPoint x: 320, endPoint y: 287, distance: 20.8
click at [320, 287] on textarea "Hi [PERSON_NAME], I understand you believe you've been removed from the lease. …" at bounding box center [352, 300] width 240 height 33
click at [322, 287] on textarea "Hi [PERSON_NAME], I understand you believe you've been removed from the lease. …" at bounding box center [352, 300] width 240 height 33
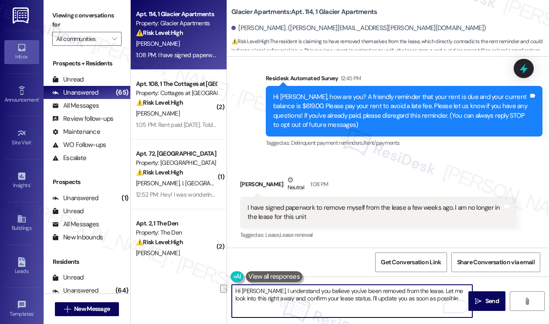
drag, startPoint x: 319, startPoint y: 290, endPoint x: 311, endPoint y: 284, distance: 9.9
click at [291, 290] on textarea "Hi [PERSON_NAME], I understand you believe you've been removed from the lease. …" at bounding box center [352, 300] width 240 height 33
drag, startPoint x: 383, startPoint y: 292, endPoint x: 398, endPoint y: 298, distance: 16.4
click at [398, 298] on textarea "Hi [PERSON_NAME], I understand you've been removed from the lease. Let me look …" at bounding box center [352, 300] width 240 height 33
drag, startPoint x: 322, startPoint y: 288, endPoint x: 298, endPoint y: 291, distance: 23.7
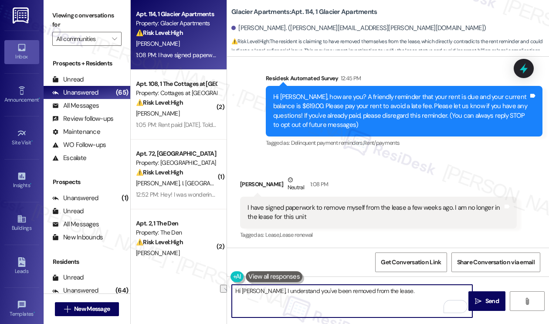
click at [298, 291] on textarea "Hi [PERSON_NAME], I understand you've been removed from the lease." at bounding box center [352, 300] width 240 height 33
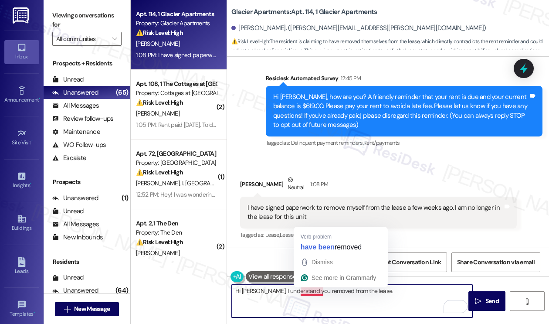
click at [327, 288] on textarea "Hi [PERSON_NAME], I understand you removed from the lease." at bounding box center [352, 300] width 240 height 33
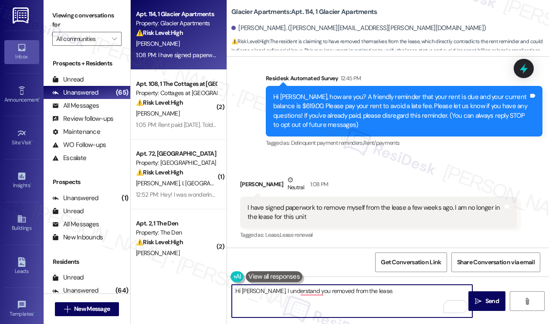
click at [326, 288] on textarea "Hi [PERSON_NAME], I understand you removed from the lease." at bounding box center [352, 300] width 240 height 33
click at [326, 289] on textarea "Hi [PERSON_NAME], I understand you removed from the lease." at bounding box center [352, 300] width 240 height 33
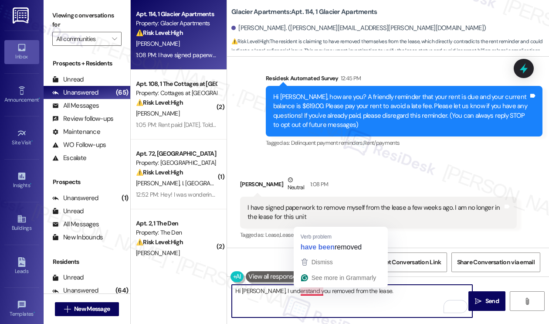
click at [324, 289] on textarea "Hi [PERSON_NAME], I understand you removed from the lease." at bounding box center [352, 300] width 240 height 33
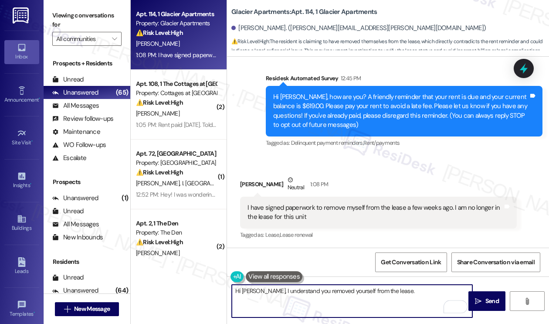
click at [399, 292] on textarea "Hi [PERSON_NAME], I understand you removed yourself from the lease." at bounding box center [352, 300] width 240 height 33
type textarea "Hi [PERSON_NAME], I understand you believe you've been removed from the lease. …"
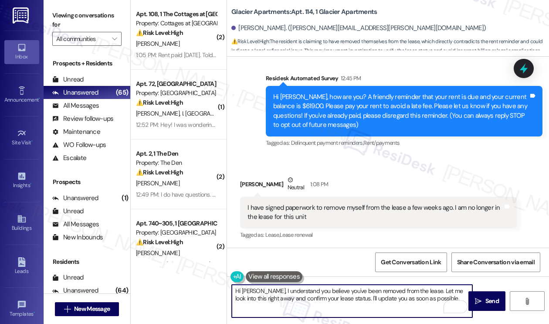
scroll to position [220, 0]
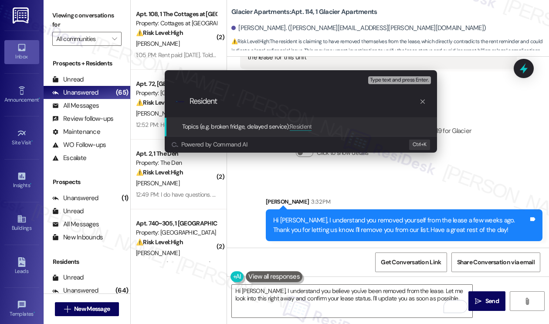
click at [294, 105] on input "Resident" at bounding box center [304, 101] width 230 height 9
click at [446, 81] on div "Escalate Conversation Low risk Topics (e.g. broken fridge, delayed service) Any…" at bounding box center [301, 110] width 294 height 99
click at [347, 108] on div ".cls-1{fill:#0a055f;}.cls-2{fill:#0cc4c4;} resideskLogoBlueOrange Resident" at bounding box center [301, 101] width 272 height 31
click at [479, 107] on div "Escalate Conversation Low risk Topics (e.g. broken fridge, delayed service) Any…" at bounding box center [274, 162] width 549 height 324
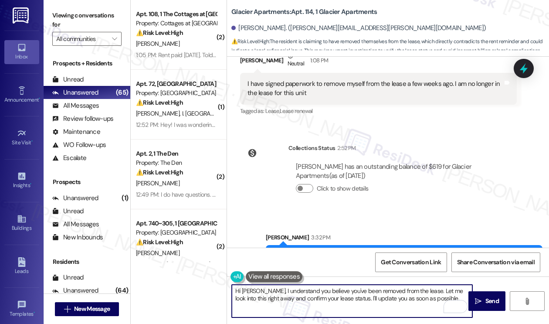
scroll to position [133, 0]
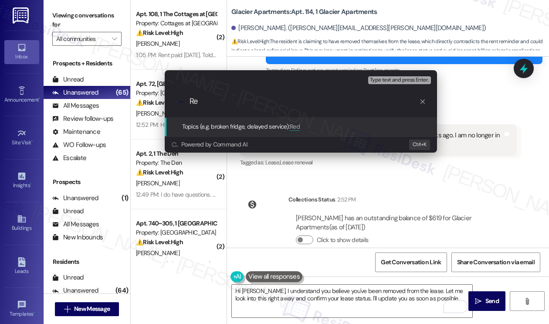
type input "R"
type input "N"
type input "Removed herself from the lease - please confirm"
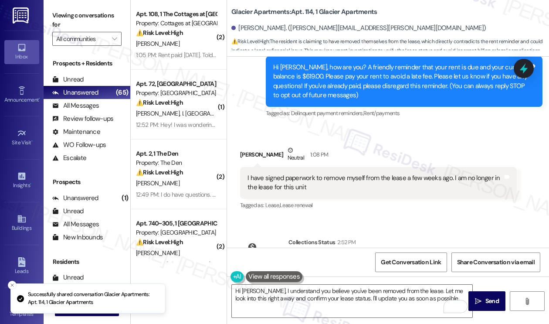
scroll to position [61, 0]
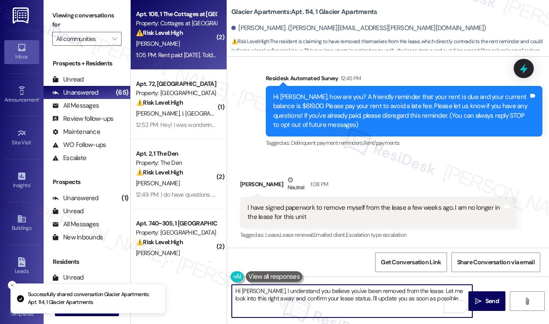
click at [203, 40] on div "[PERSON_NAME]" at bounding box center [176, 43] width 82 height 11
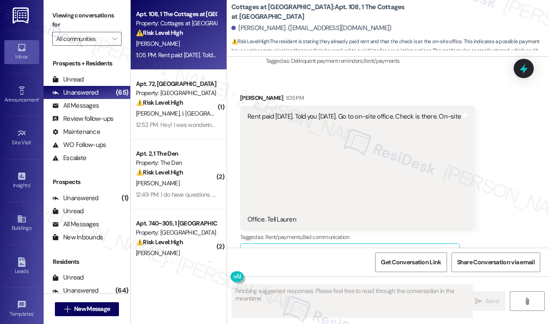
scroll to position [5172, 0]
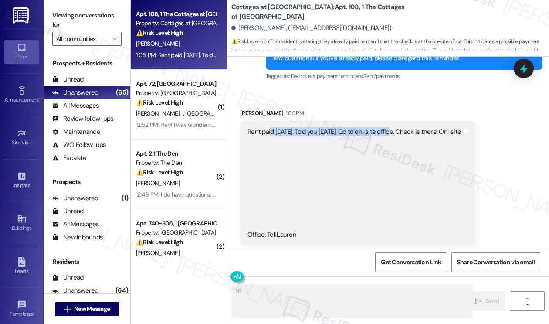
drag, startPoint x: 270, startPoint y: 92, endPoint x: 395, endPoint y: 92, distance: 124.6
click at [395, 127] on div "Rent paid [DATE]. Told you [DATE]. Go to on-site office. Check is there. On-sit…" at bounding box center [353, 183] width 213 height 112
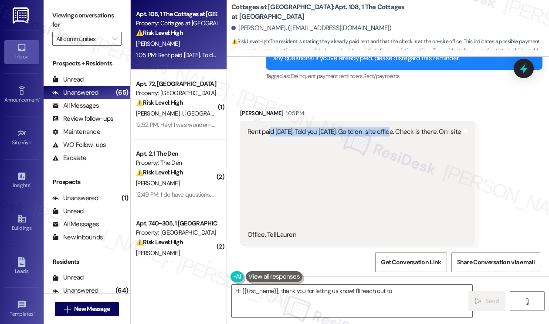
click at [395, 127] on div "Rent paid [DATE]. Told you [DATE]. Go to on-site office. Check is there. On-sit…" at bounding box center [353, 183] width 213 height 112
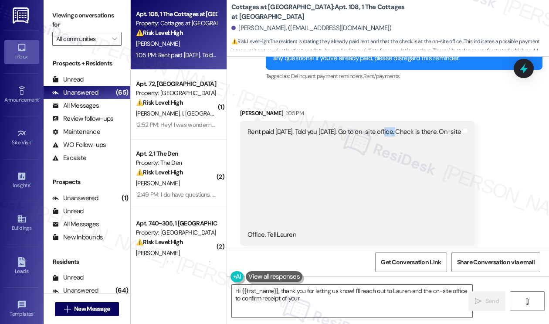
click at [395, 127] on div "Rent paid [DATE]. Told you [DATE]. Go to on-site office. Check is there. On-sit…" at bounding box center [353, 183] width 213 height 112
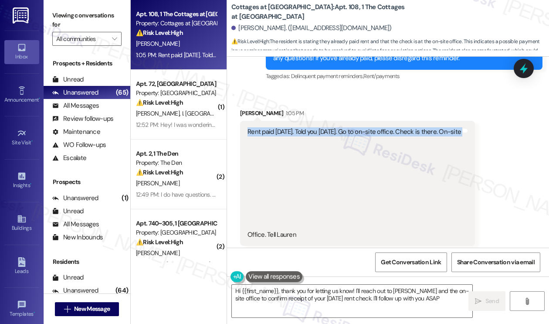
type textarea "Hi {{first_name}}, thank you for letting us know! I'll reach out to [PERSON_NAM…"
click at [395, 127] on div "Rent paid [DATE]. Told you [DATE]. Go to on-site office. Check is there. On-sit…" at bounding box center [353, 183] width 213 height 112
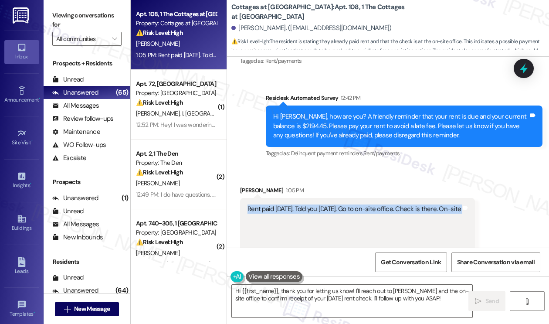
scroll to position [4997, 0]
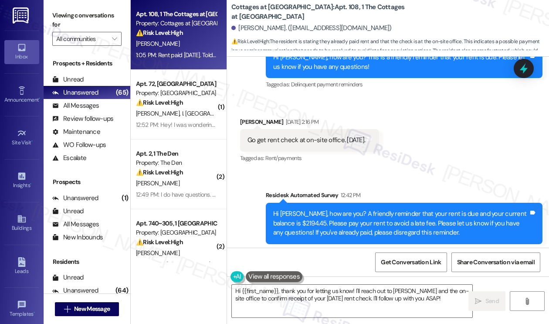
click at [325, 209] on div "Hi [PERSON_NAME], how are you? A friendly reminder that your rent is due and yo…" at bounding box center [400, 223] width 255 height 28
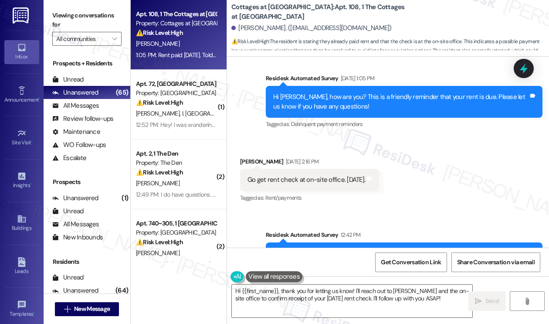
scroll to position [4910, 0]
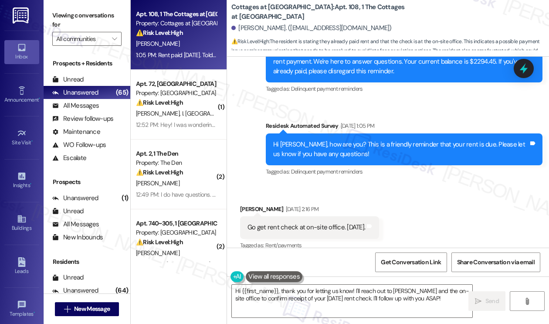
click at [320, 216] on div "Go get rent check at on-site office. [DATE]. Tags and notes" at bounding box center [309, 227] width 139 height 22
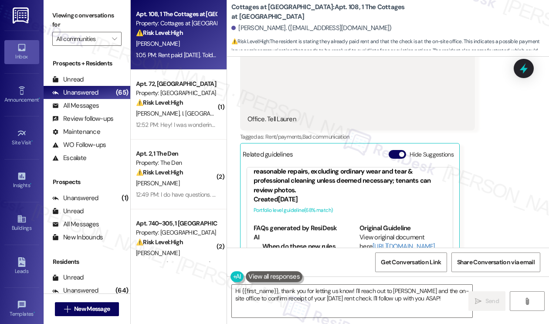
scroll to position [5391, 0]
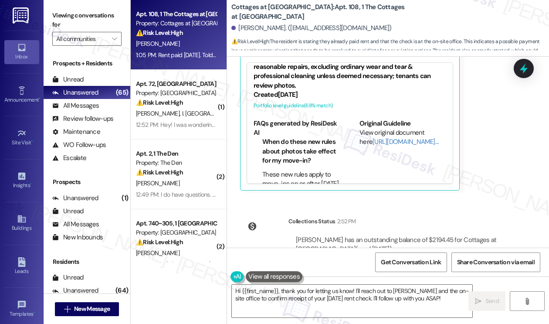
click at [304, 257] on button "Click to show details" at bounding box center [304, 261] width 17 height 9
click at [304, 257] on button "Click to hide details" at bounding box center [304, 261] width 17 height 9
click at [279, 296] on textarea "Hi {{first_name}}, thank you for letting us know! I'll reach out to [PERSON_NAM…" at bounding box center [352, 300] width 240 height 33
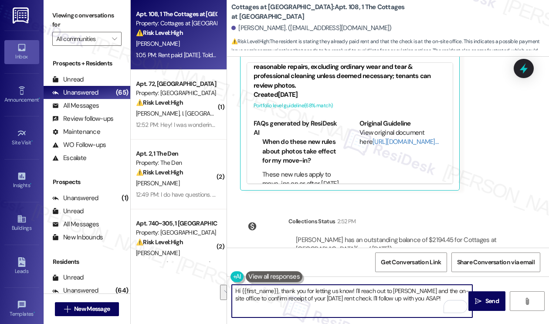
drag, startPoint x: 439, startPoint y: 298, endPoint x: 359, endPoint y: 290, distance: 79.7
click at [359, 290] on textarea "Hi {{first_name}}, thank you for letting us know! I'll reach out to [PERSON_NAM…" at bounding box center [352, 300] width 240 height 33
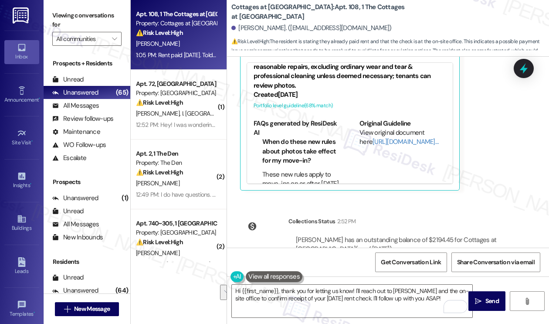
click at [88, 14] on label "Viewing conversations for" at bounding box center [86, 20] width 69 height 23
click at [86, 18] on label "Viewing conversations for" at bounding box center [86, 20] width 69 height 23
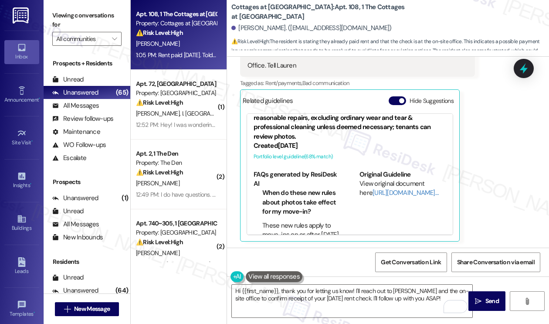
scroll to position [5217, 0]
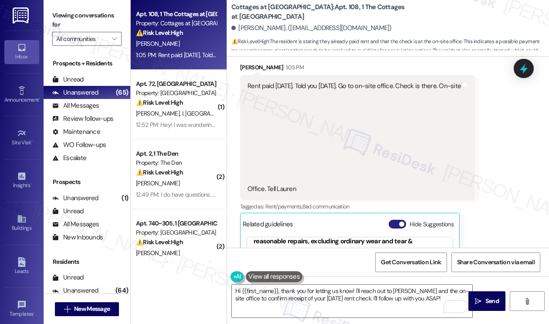
click at [402, 221] on span "button" at bounding box center [401, 223] width 5 height 5
click at [400, 219] on button "Show suggestions" at bounding box center [395, 223] width 17 height 9
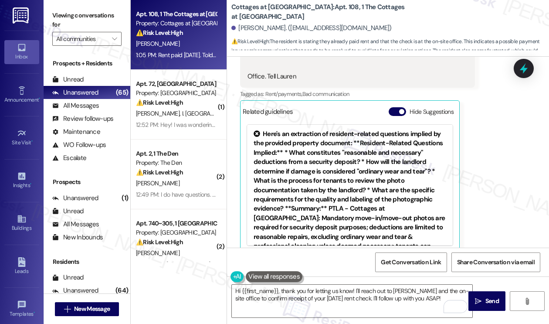
scroll to position [5391, 0]
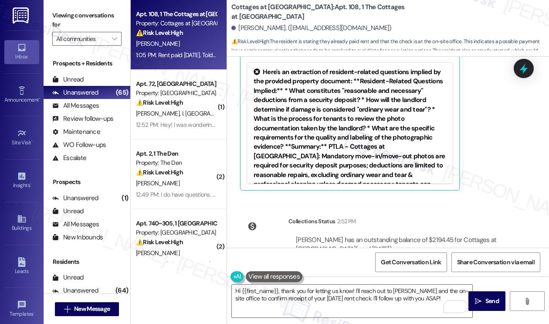
click at [75, 15] on label "Viewing conversations for" at bounding box center [86, 20] width 69 height 23
